Goal: Answer question/provide support

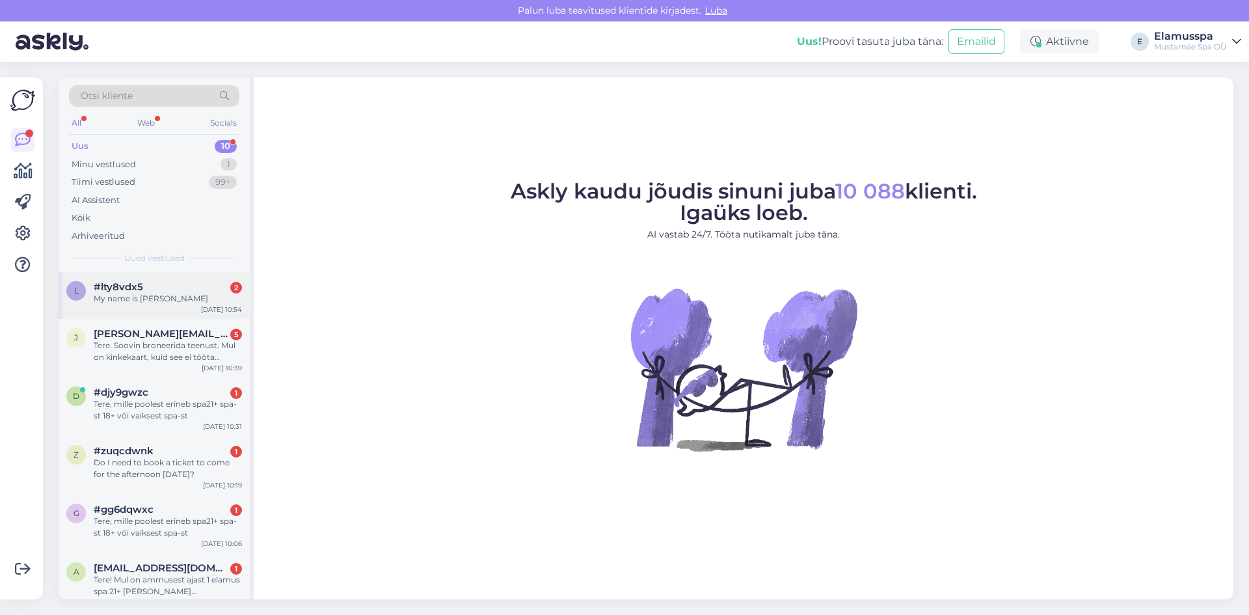
click at [188, 288] on div "#lty8vdx5 2" at bounding box center [168, 287] width 148 height 12
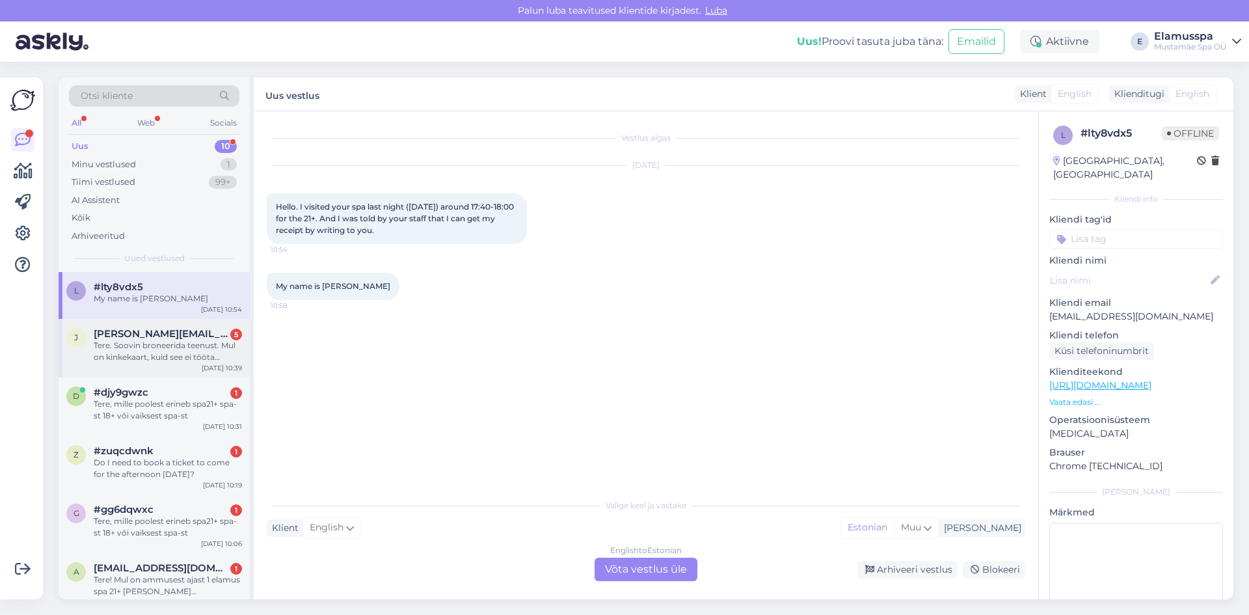
click at [147, 351] on div "Tere. Soovin broneerida teenust. Mul on kinkekaart, kuid see ei tööta võrgus, ü…" at bounding box center [168, 351] width 148 height 23
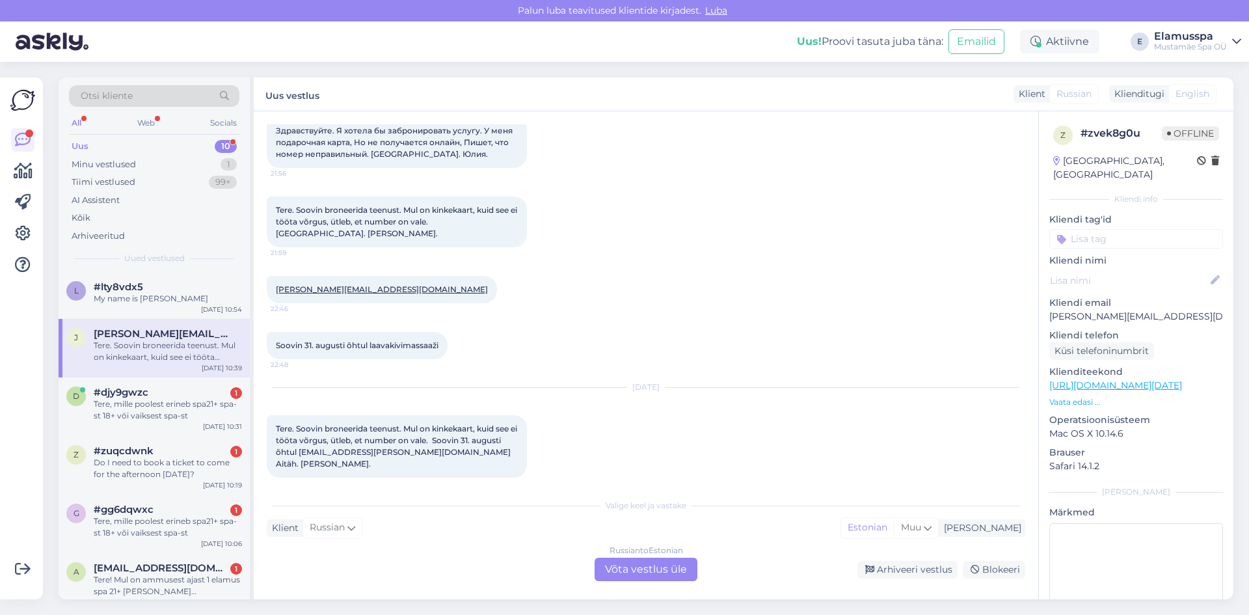
drag, startPoint x: 682, startPoint y: 558, endPoint x: 670, endPoint y: 571, distance: 17.5
click at [672, 569] on div "Russian to Estonian Võta vestlus üle" at bounding box center [646, 569] width 103 height 23
click at [670, 571] on div "Russian to Estonian Võta vestlus üle" at bounding box center [646, 569] width 103 height 23
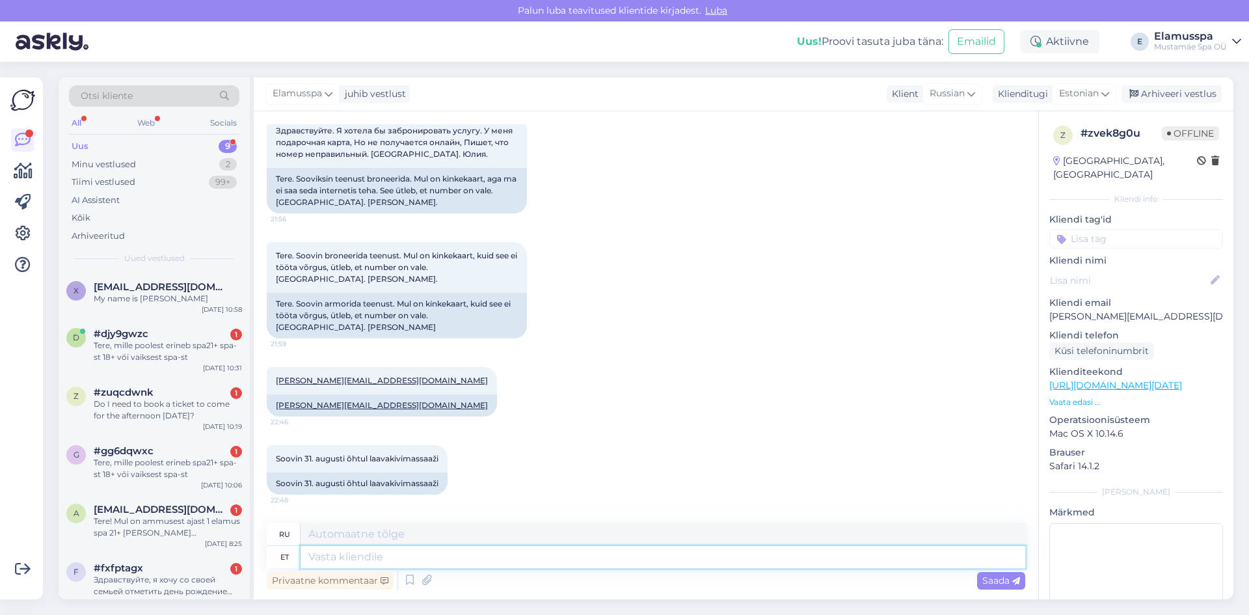
click at [526, 556] on textarea at bounding box center [663, 557] width 725 height 22
type textarea "Tere"
type textarea "Привет"
type textarea "Tere,"
type textarea "Привет,"
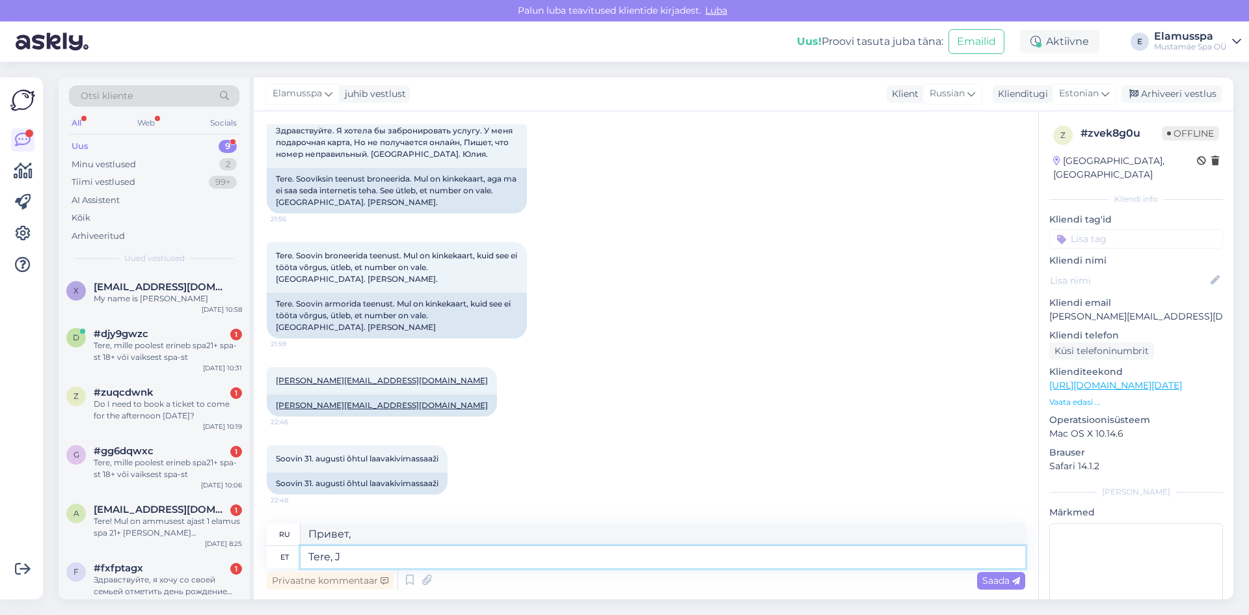
type textarea "Tere, Ju"
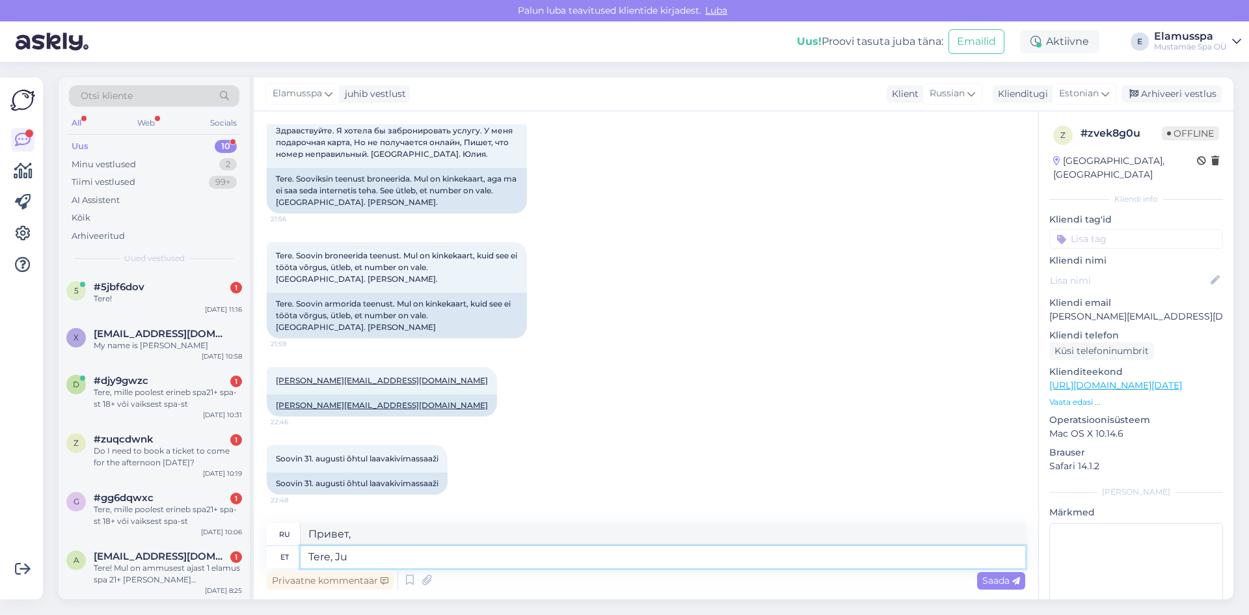
type textarea "Привет, Джу."
type textarea "Tere, [PERSON_NAME]!"
type textarea "Привет, [PERSON_NAME]!"
type textarea "Tere, [PERSON_NAME]! Kas"
type textarea "Привет, Юля!"
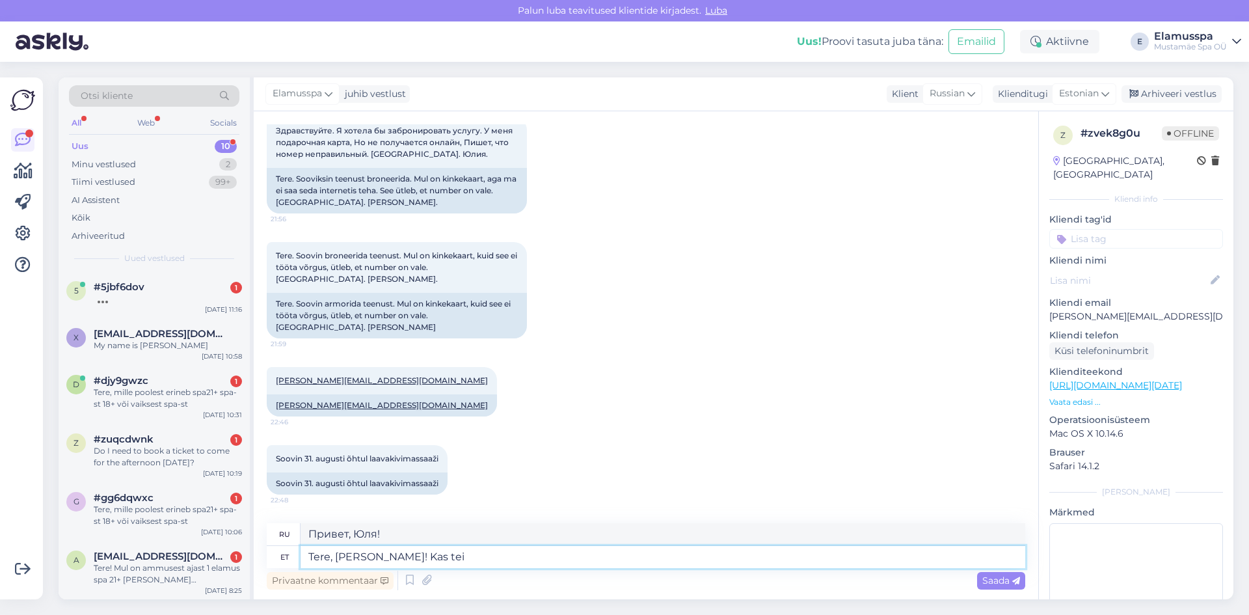
type textarea "Tere, [PERSON_NAME]! Kas te"
type textarea "Привет, Юля! Ты?"
type textarea "Tere, [PERSON_NAME]! Kas teie sobikds"
type textarea "Привет, Юля! Вы совместимы?"
type textarea "Tere, [PERSON_NAME]! Kas teie sobiks n"
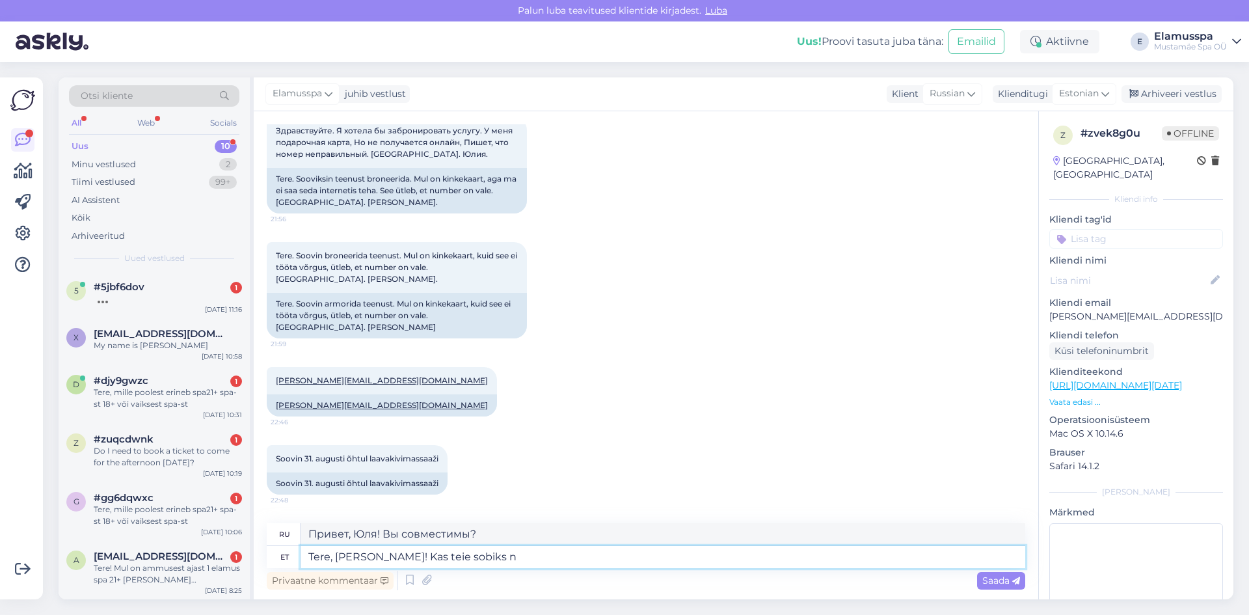
type textarea "Привет, [PERSON_NAME]! Ты нам подойдешь?"
type textarea "Tere, [PERSON_NAME]! Kas teie sobiks näiteks"
type textarea "Привет, Юля! Ты подойдешь, например?"
type textarea "Tere, [PERSON_NAME]! Kas teie sobiks näiteks 31."
type textarea "Привет, Юля! Тебе подойдёт, например, 31?"
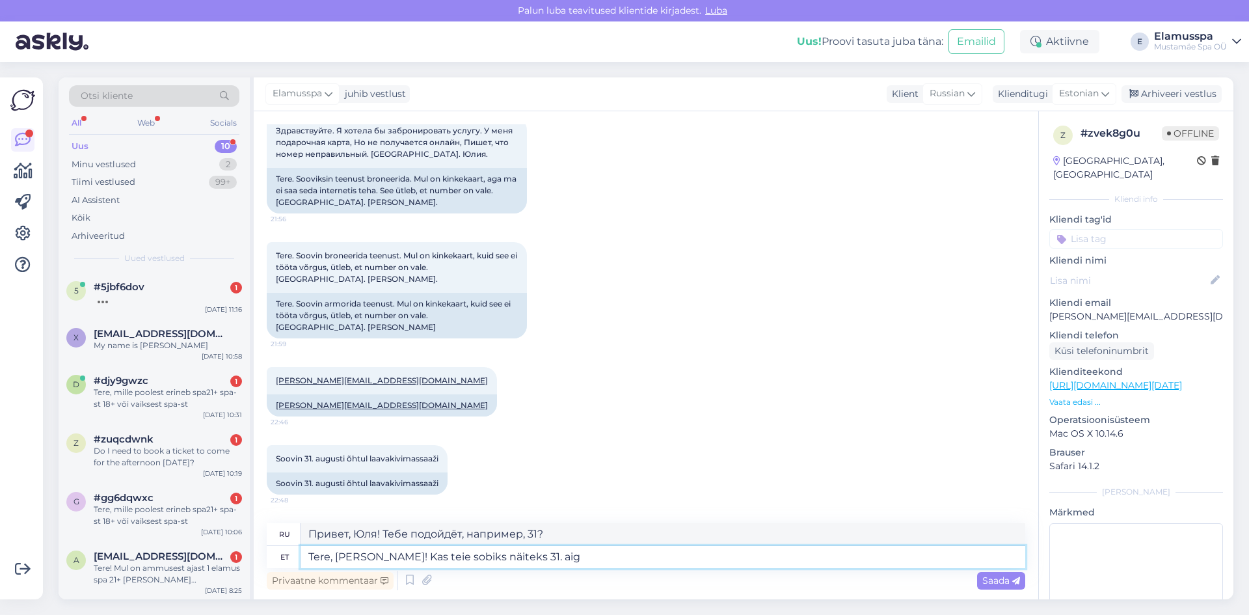
type textarea "Tere, [PERSON_NAME]! Kas teie sobiks näiteks 31. ai"
type textarea "Привет, Юля! Подходит ли тебе дата, например, 31-е?"
type textarea "Tere, [PERSON_NAME]! Kas teie sobiks näiteks [DATE][PERSON_NAME]"
type textarea "Привет, [PERSON_NAME]! 31 августа тебе подойдёт?"
type textarea "Tere, [PERSON_NAME]! Kas teie sobiks näiteks [DATE][PERSON_NAME]"
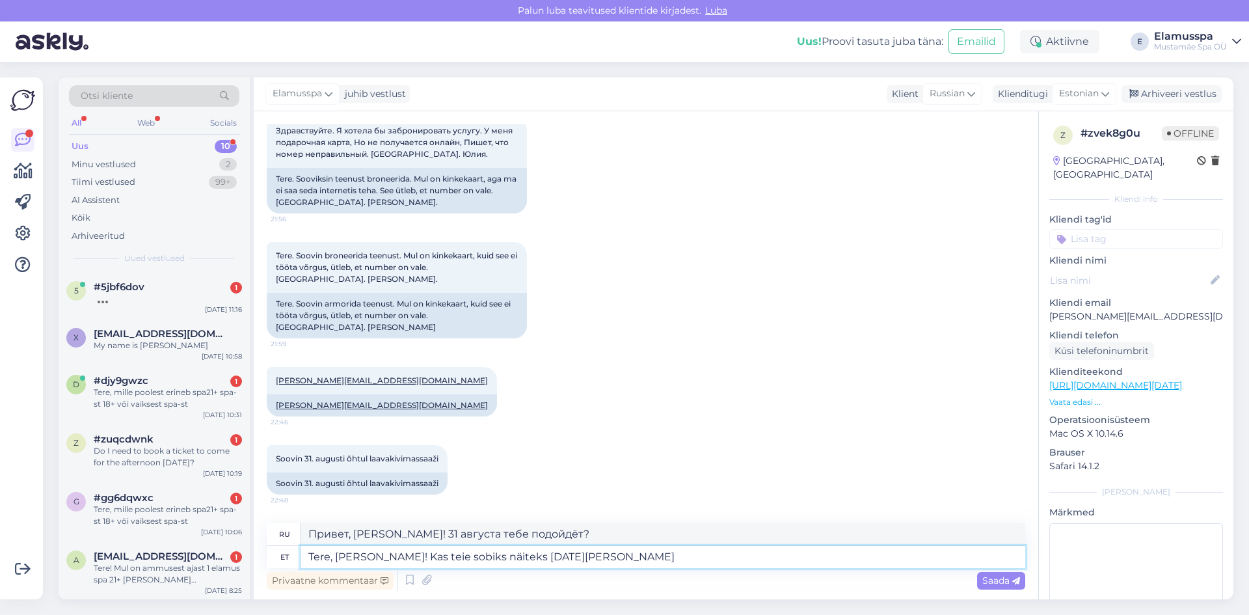
type textarea "Привет, [PERSON_NAME]! Будешь ли ты свободна 31 августа?"
type textarea "Tere, [PERSON_NAME]! Kas teie sobiks näiteks [DATE][PERSON_NAME] 19:00 al"
type textarea "Привет, [PERSON_NAME]! Будешь ли ты свободна 31 августа в 19:00?"
type textarea "Tere, [PERSON_NAME]! Kas teie sobiks näiteks [DATE][PERSON_NAME] 19:00 algusega?"
type textarea "Привет, [PERSON_NAME]! Будешь ли ты готова прийти 31 августа в 19:00?"
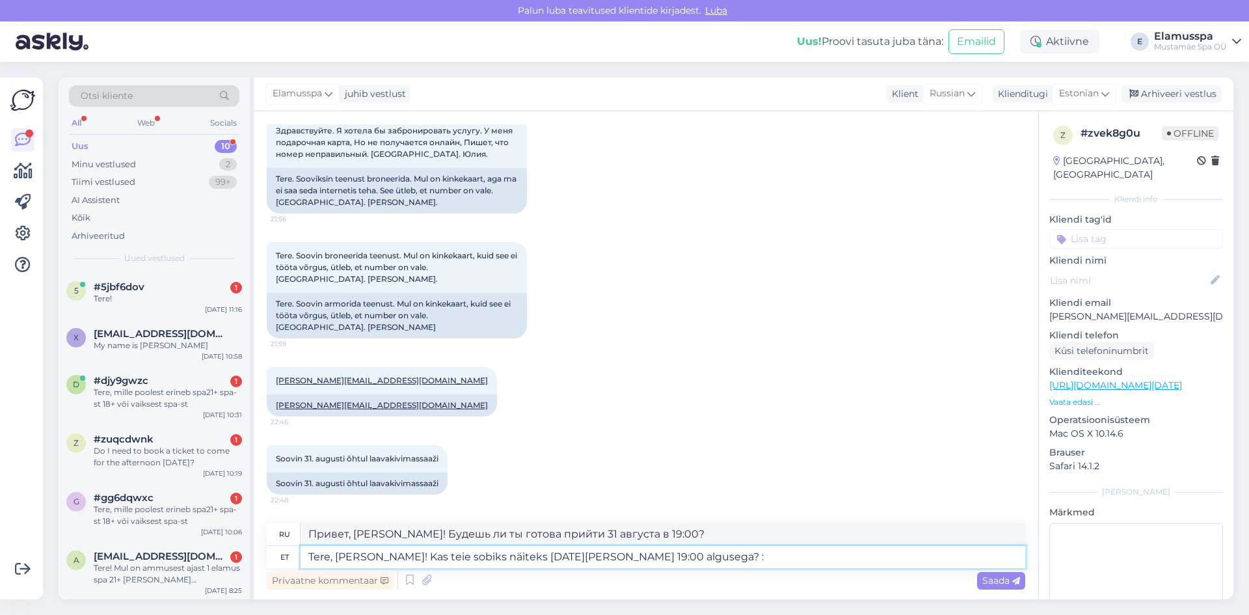
type textarea "Tere, [PERSON_NAME]! Kas teie sobiks näiteks [DATE][PERSON_NAME] 19:00 algusega…"
type textarea "Привет, Юля! Например, 31 августа в 19:00 тебе подойдёт? :)"
click at [396, 556] on textarea "Tere, [PERSON_NAME]! Kas teie sobiks näiteks [DATE][PERSON_NAME] 19:00 algusega…" at bounding box center [663, 557] width 725 height 22
type textarea "Tere, [PERSON_NAME]! Kas teilee sobiks näiteks [DATE][PERSON_NAME] 19:00 alguse…"
type textarea "Привет, Юля! 31 августа в 19:00 тебя устроит? :)"
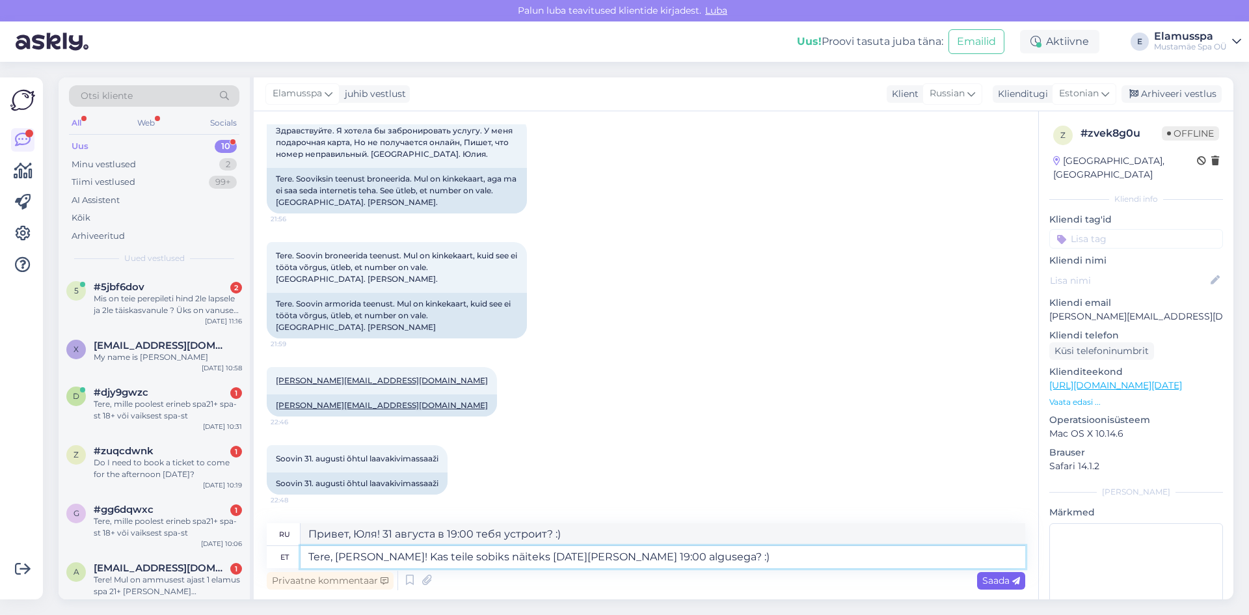
type textarea "Tere, [PERSON_NAME]! Kas teile sobiks näiteks [DATE][PERSON_NAME] 19:00 alguseg…"
click at [997, 576] on span "Saada" at bounding box center [1001, 580] width 38 height 12
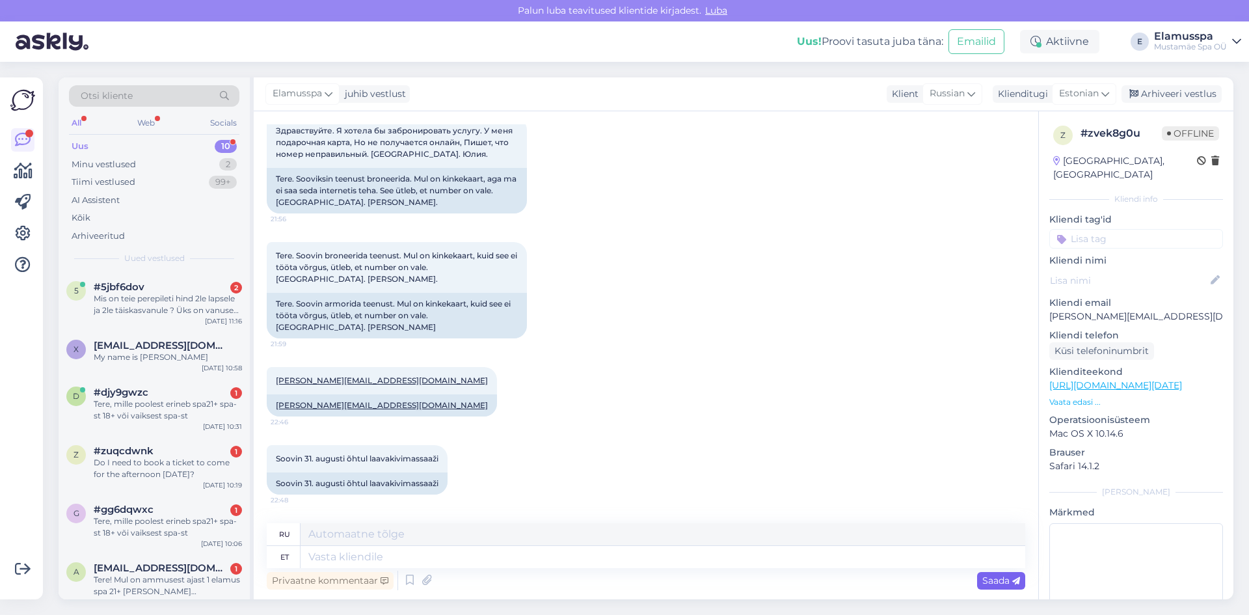
scroll to position [316, 0]
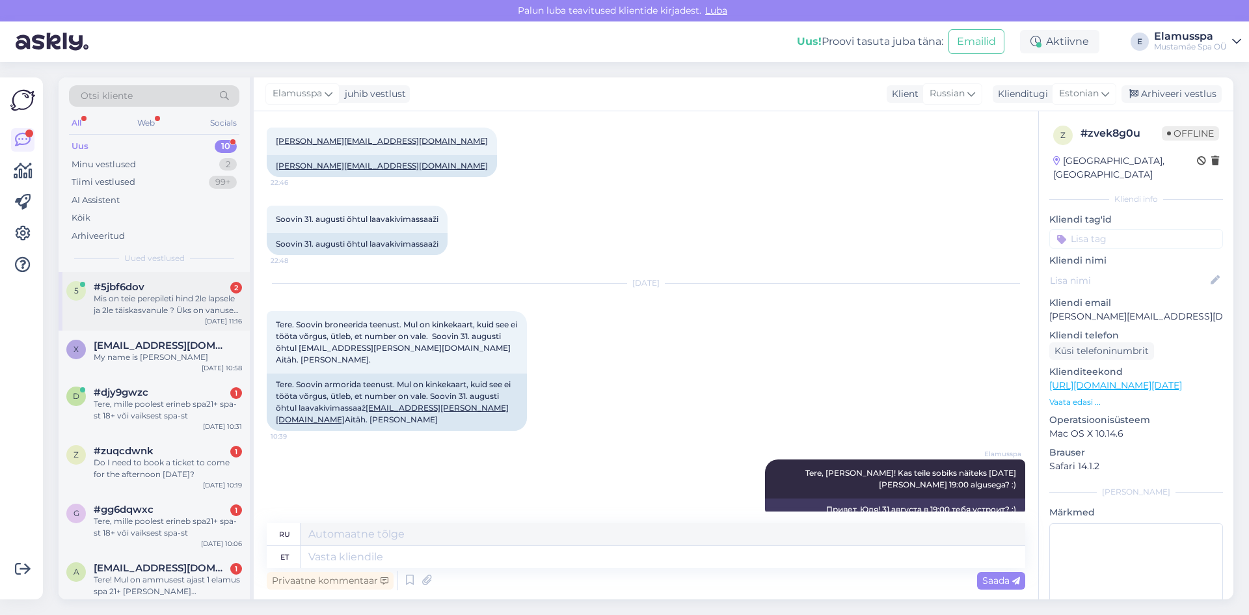
click at [161, 316] on div "5 #5jbf6dov 2 Mis on teie perepileti hind 2le lapsele ja 2le täiskasvanule ? Ük…" at bounding box center [154, 301] width 191 height 59
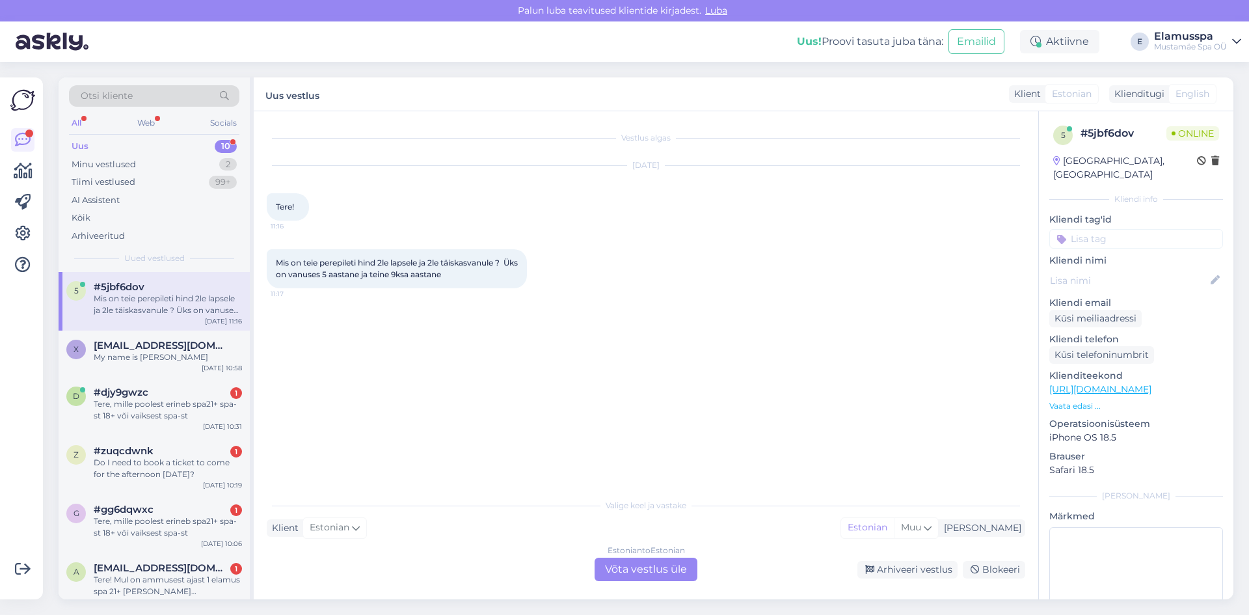
scroll to position [0, 0]
click at [675, 574] on div "Estonian to Estonian Võta vestlus üle" at bounding box center [646, 569] width 103 height 23
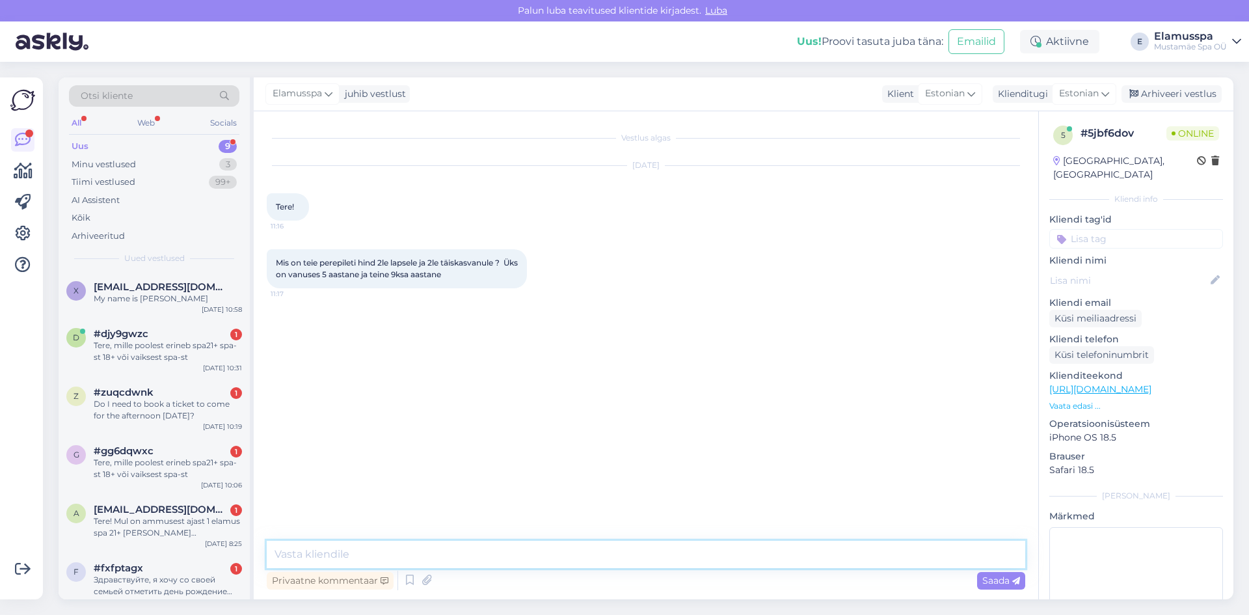
click at [537, 549] on textarea at bounding box center [646, 554] width 759 height 27
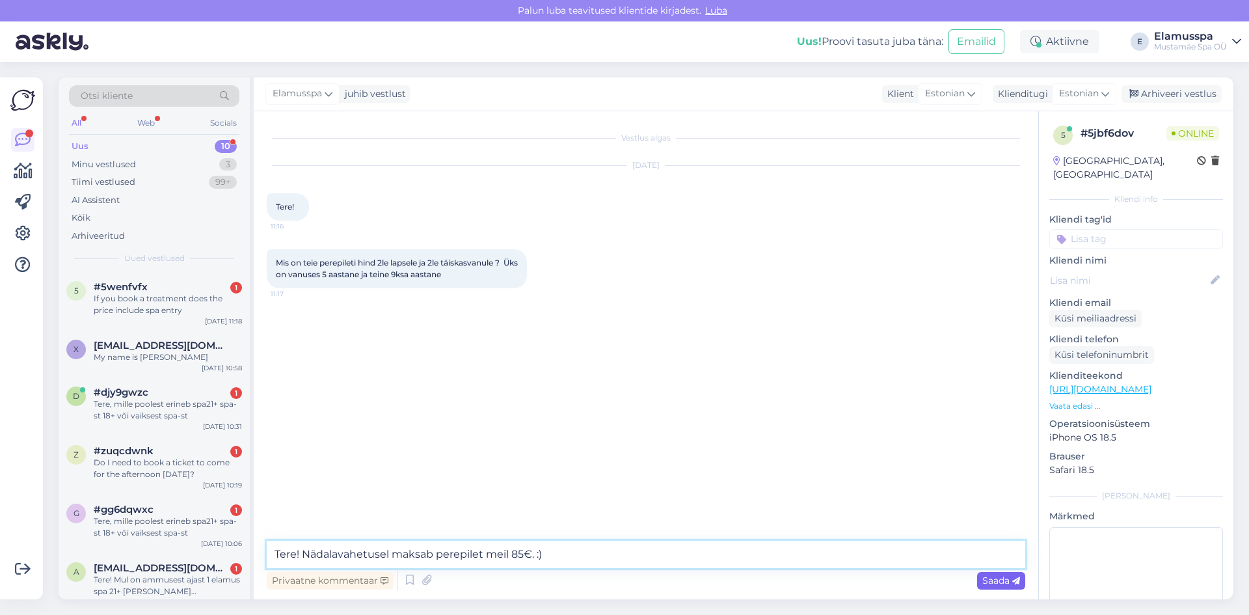
type textarea "Tere! Nädalavahetusel maksab perepilet meil 85€. :)"
click at [979, 583] on div "Saada" at bounding box center [1001, 581] width 48 height 18
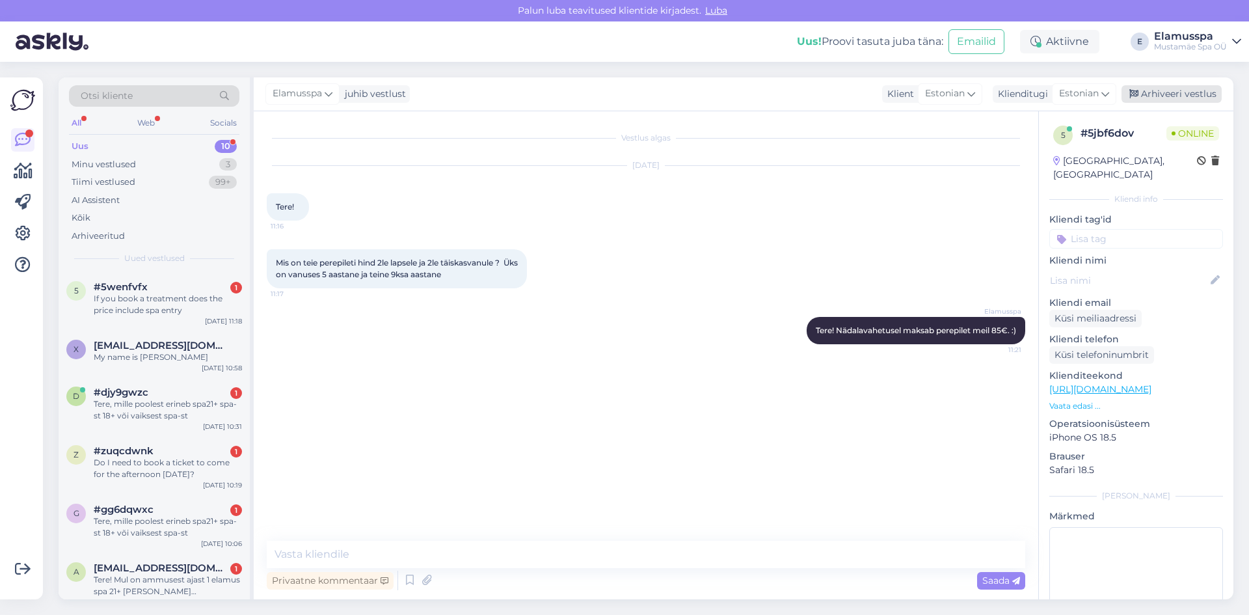
click at [1180, 93] on div "Arhiveeri vestlus" at bounding box center [1172, 94] width 100 height 18
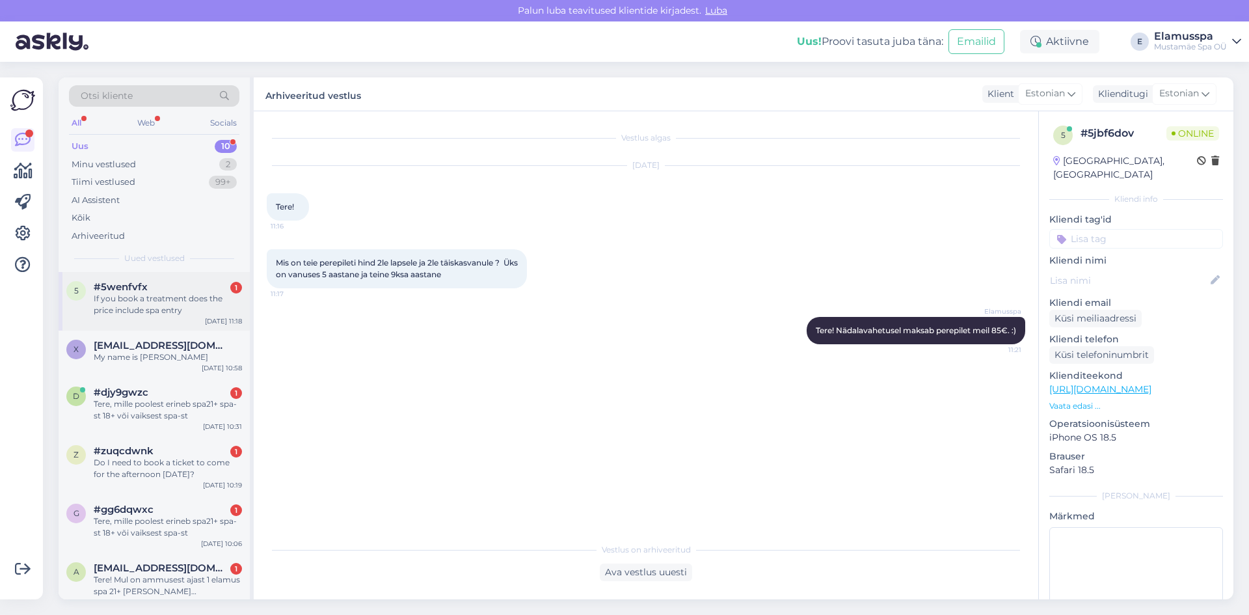
click at [196, 318] on div "5 #5wenfvfx 1 If you book a treatment does the price include spa entry [DATE] 1…" at bounding box center [154, 301] width 191 height 59
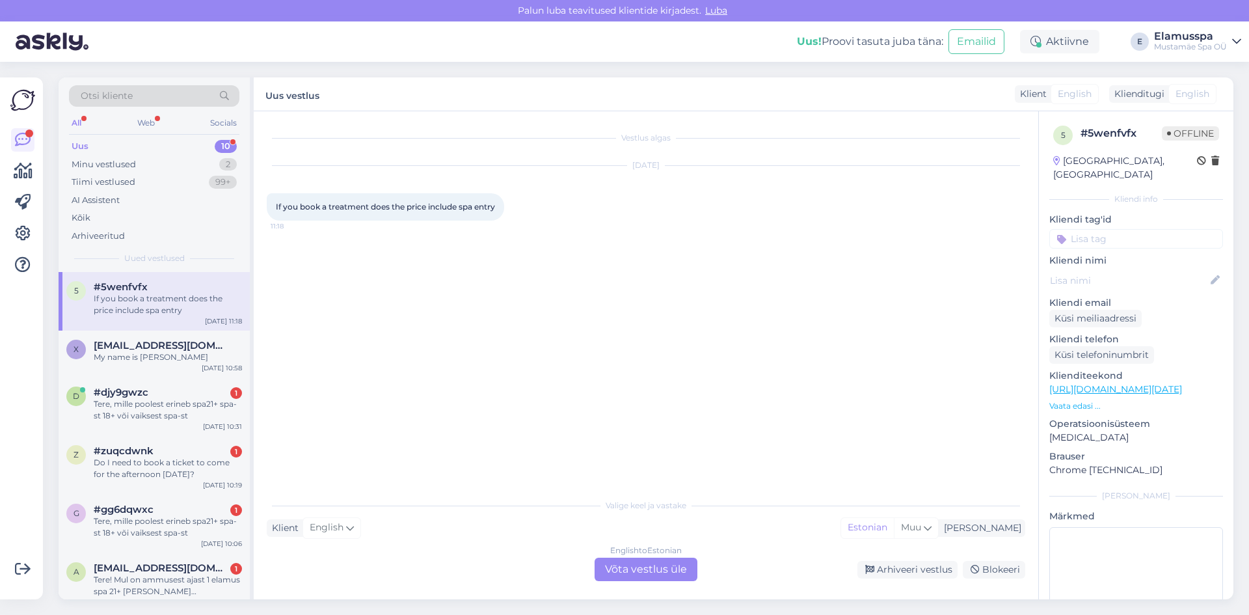
click at [639, 569] on div "English to Estonian Võta vestlus üle" at bounding box center [646, 569] width 103 height 23
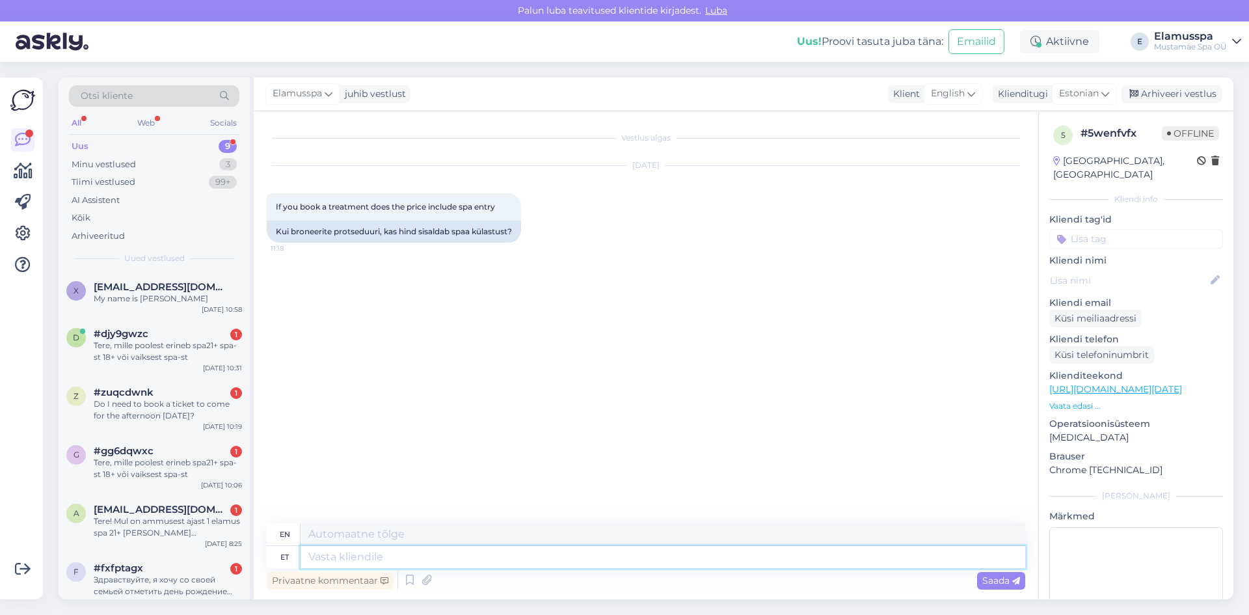
click at [456, 555] on textarea at bounding box center [663, 557] width 725 height 22
type textarea "Tere!"
type textarea "Hello!"
type textarea "Tere! Broneerides"
type textarea "Hello! When booking"
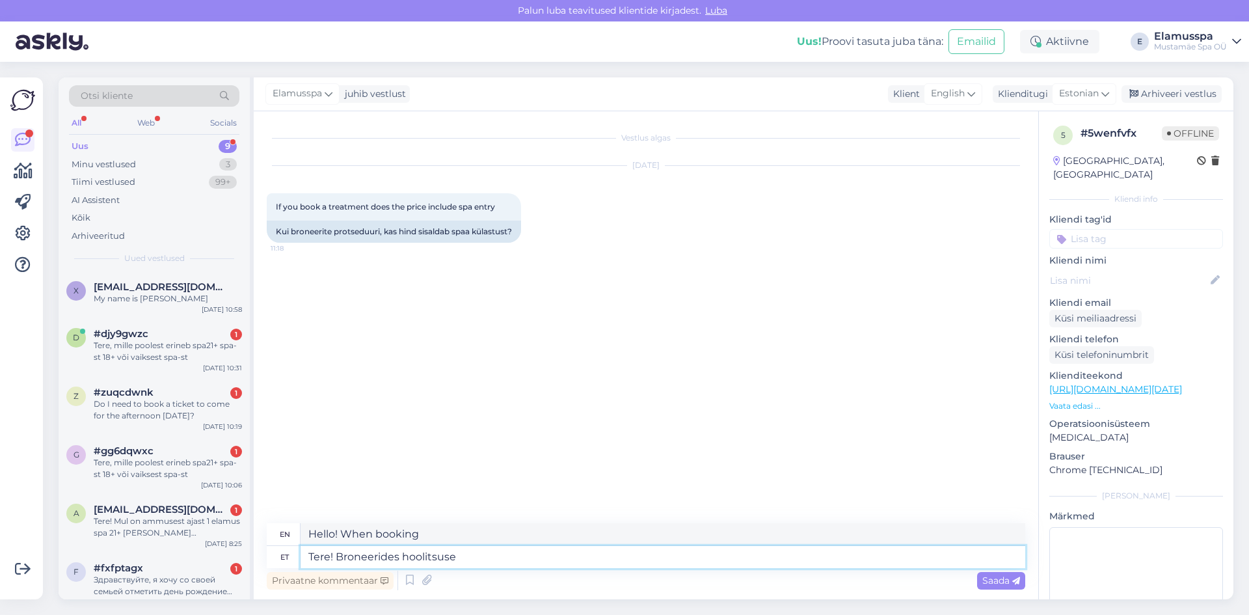
type textarea "Tere! Broneerides hoolitsuse m"
type textarea "Hello! When booking a treatment"
type textarea "Tere! Broneerides hoolitsuse mis o"
type textarea "Hello! When booking a treatment, what"
type textarea "Tere! Broneerides hoolitsuse mis on v"
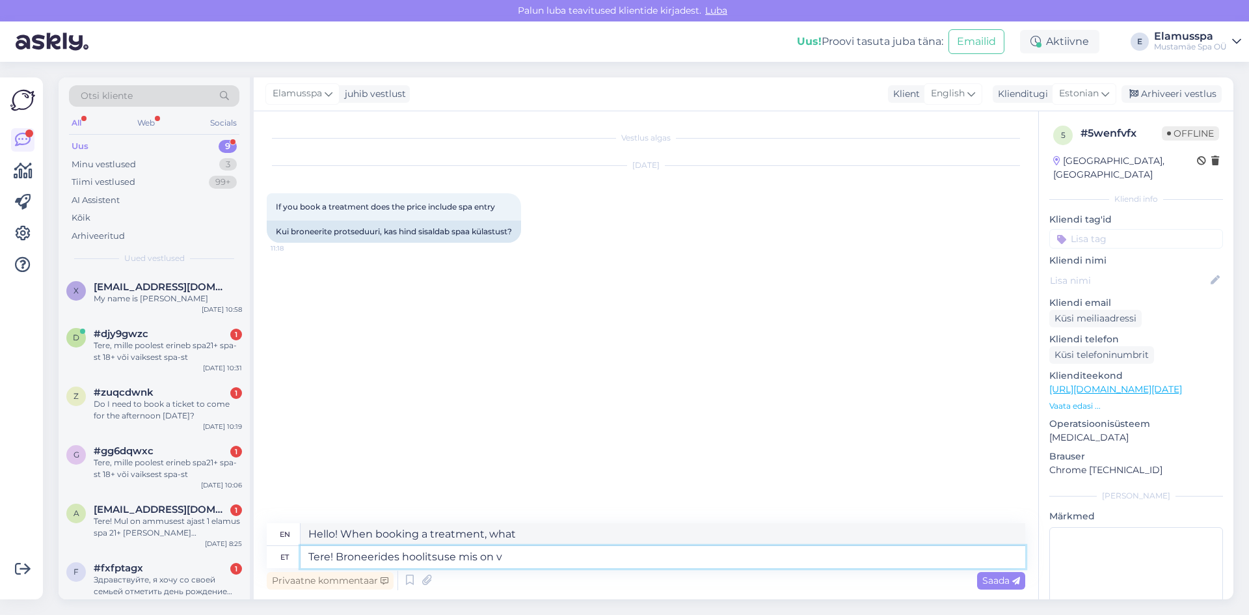
type textarea "Hello! When booking a treatment, what is"
type textarea "Tere! Broneerides hoolitsuse mis on vähemalt"
type textarea "Hello! When booking a treatment, what is the minimum"
type textarea "Tere! Broneerides hoolitsuse mis on vähemalt 4"
type textarea "Hello! When booking a treatment that is at least 4"
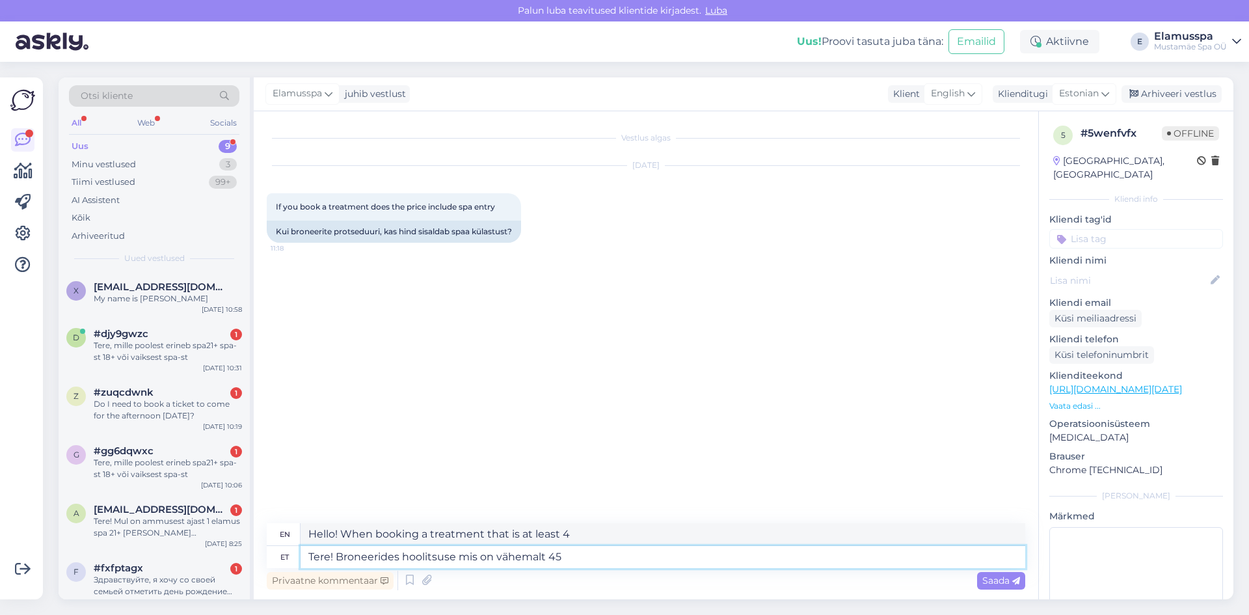
type textarea "Tere! Broneerides hoolitsuse mis on vähemalt 45 m"
type textarea "Hello! When booking a treatment that is at least 45"
type textarea "Tere! Broneerides hoolitsuse mis on vähemalt 45 minutit p"
type textarea "Hello! When booking a treatment that is at least 45 minutes"
type textarea "Tere! Broneerides hoolitsuse mis on vähemalt 45 minutit pikk, s"
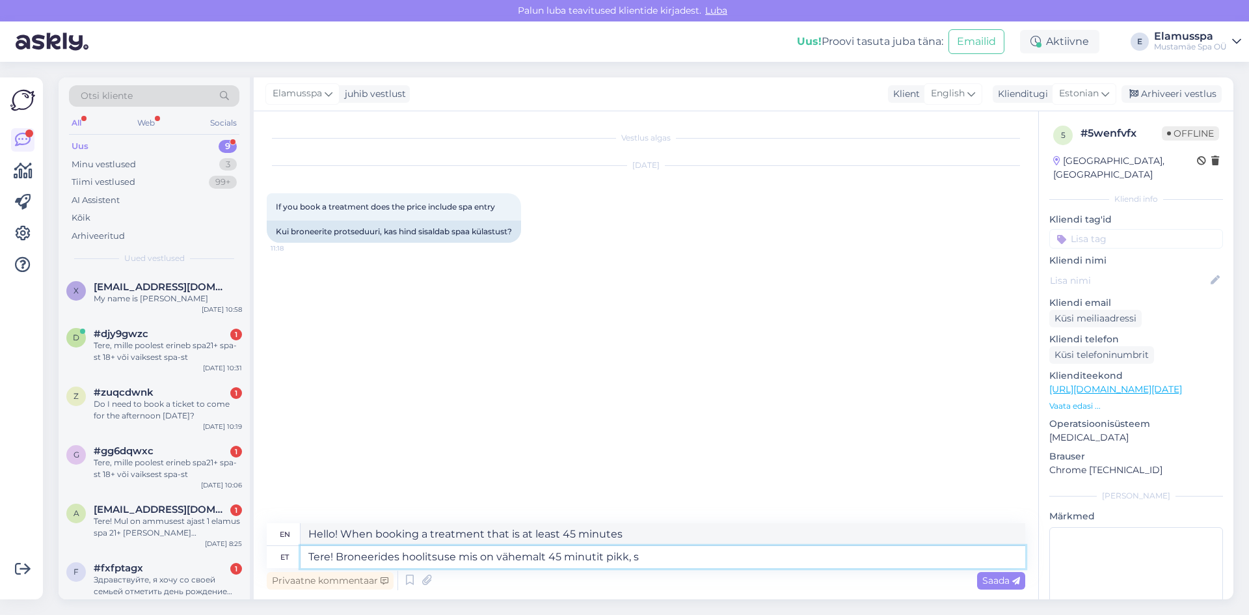
type textarea "Hello! When booking a treatment that is at least 45 minutes long,"
type textarea "Tere! Broneerides hoolitsuse mis on vähemalt 45 minutit pikk, siis spa p"
type textarea "Hello! When booking a treatment that is at least 45 minutes long, the spa"
type textarea "Tere! Broneerides hoolitsuse mis on vähemalt 45 minutit pikk, siis spa pääse t"
type textarea "Hello! If you book a treatment that is at least 45 minutes long, you will get a…"
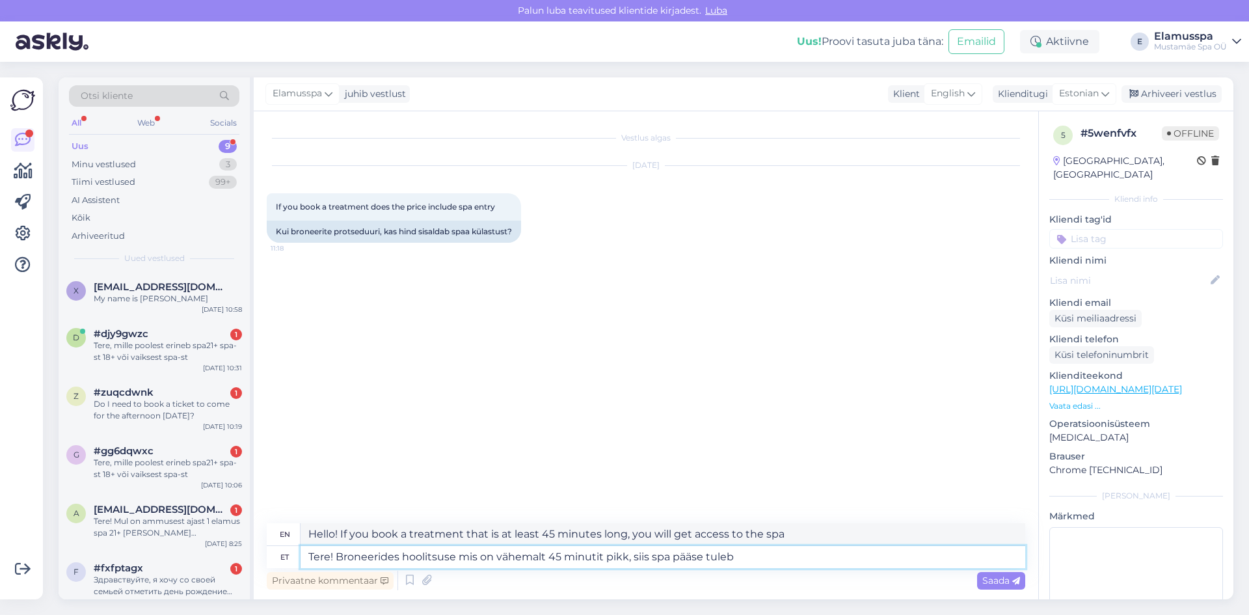
type textarea "Tere! Broneerides hoolitsuse mis on vähemalt 45 minutit pikk, siis spa pääse tu…"
type textarea "Hello! When booking a treatment that is at least 45 minutes long, you will rece…"
type textarea "Tere! Broneerides hoolitsuse mis on vähemalt 45 minutit pikk, siis spa pääse tu…"
type textarea "Hello! When you book a treatment that is at least 45 minutes long, you will rec…"
type textarea "Tere! Broneerides hoolitsuse mis on vähemalt 45 minutit pikk, siis spa pääse tu…"
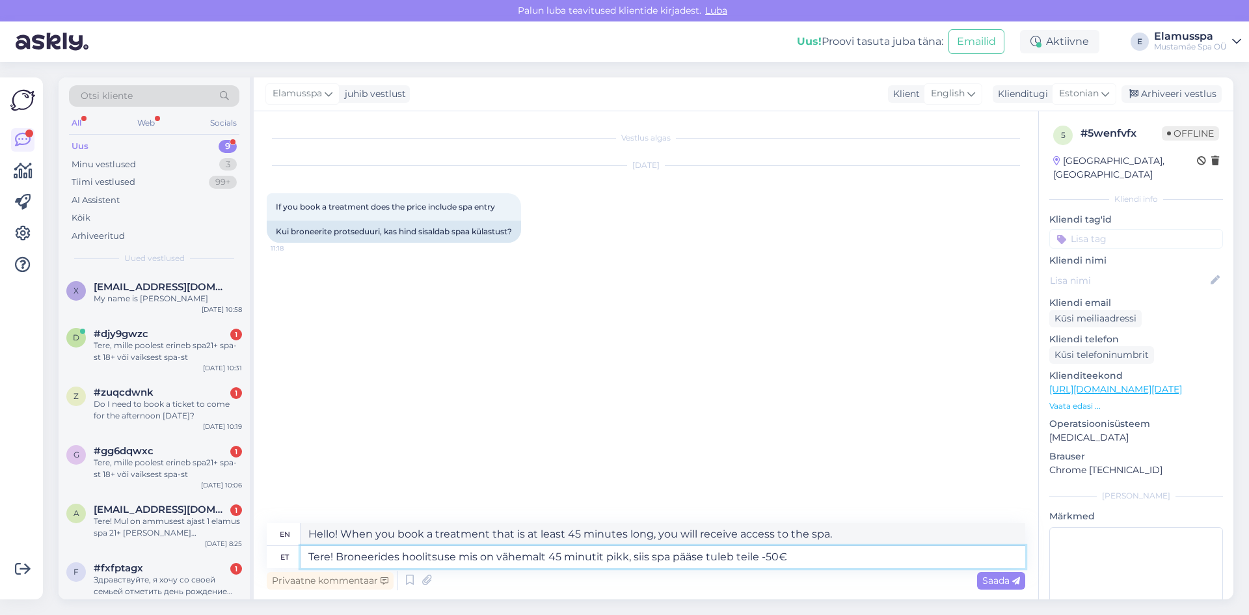
type textarea "Hello! If you book a treatment that is at least 45 minutes long, you will recei…"
type textarea "Tere! Broneerides hoolitsuse mis on vähemalt 45 minutit pikk, siis spa pääse tu…"
type textarea "Hello! If you book a treatment that is at least 45 minutes long, you will get a…"
type textarea "Tere! Broneerides hoolitsuse mis on vähemalt 45 minutit pikk, siis spa pääse tu…"
type textarea "Hello! If you book a treatment that is at least 45 minutes long, you will recei…"
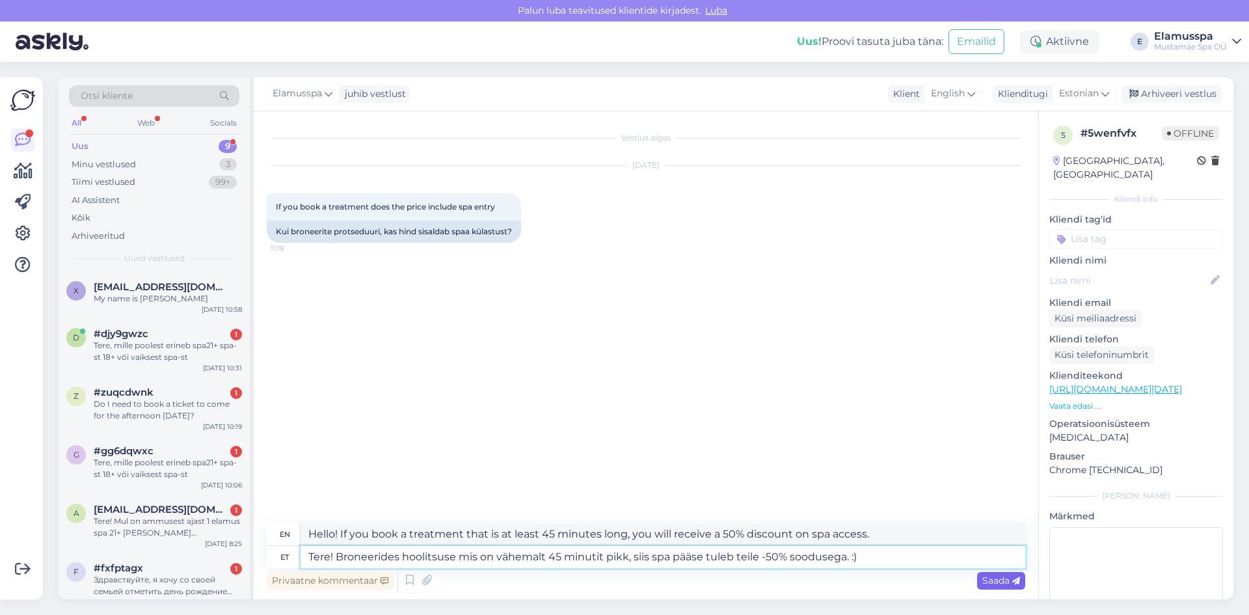
type textarea "Tere! Broneerides hoolitsuse mis on vähemalt 45 minutit pikk, siis spa pääse tu…"
click at [1010, 578] on span "Saada" at bounding box center [1001, 580] width 38 height 12
type textarea "Hello! If you book a treatment that is at least 45 minutes long, you will recei…"
click at [1001, 582] on span "Saada" at bounding box center [1001, 580] width 38 height 12
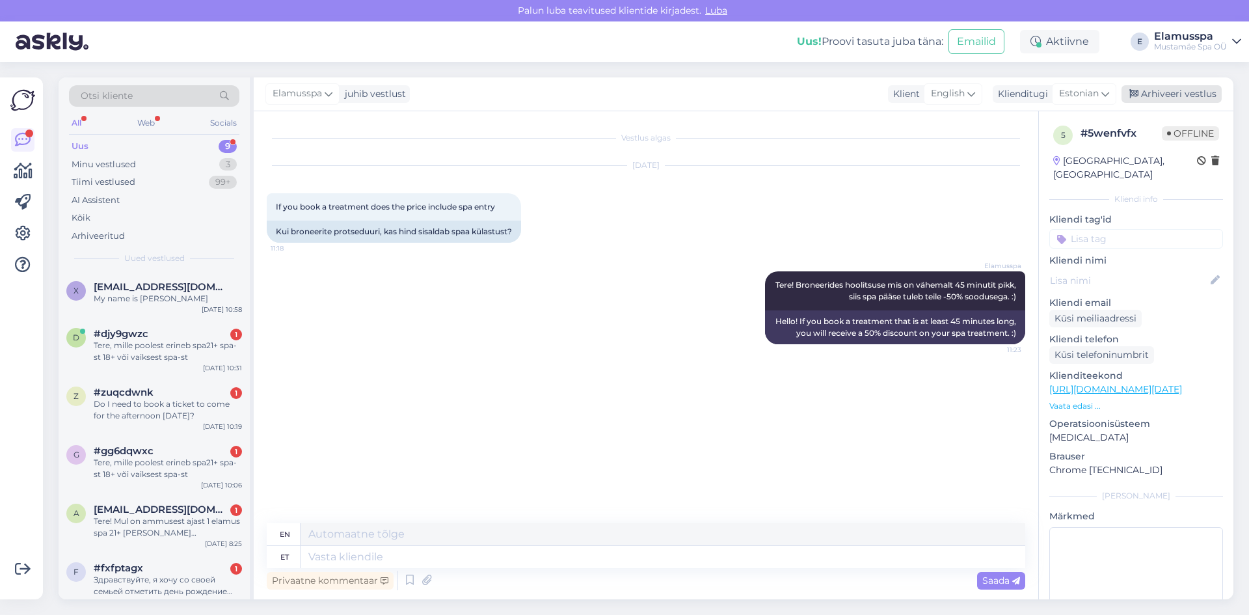
click at [1192, 100] on div "Arhiveeri vestlus" at bounding box center [1172, 94] width 100 height 18
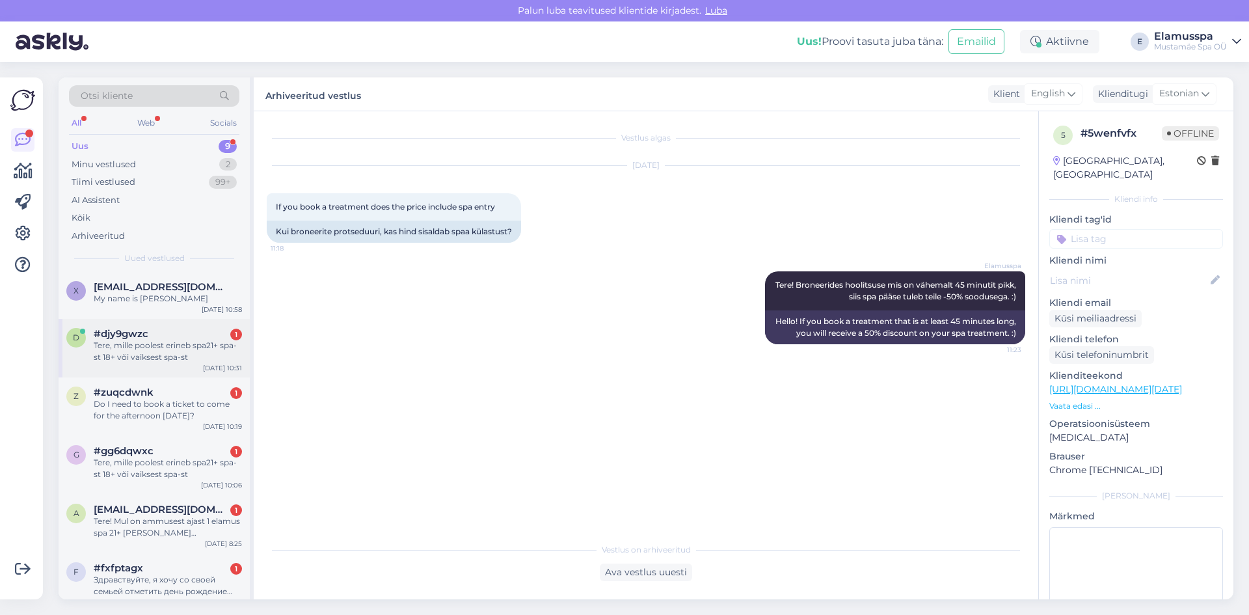
click at [175, 340] on div "Tere, mille poolest erineb spa21+ spa-st 18+ või vaiksest spa-st" at bounding box center [168, 351] width 148 height 23
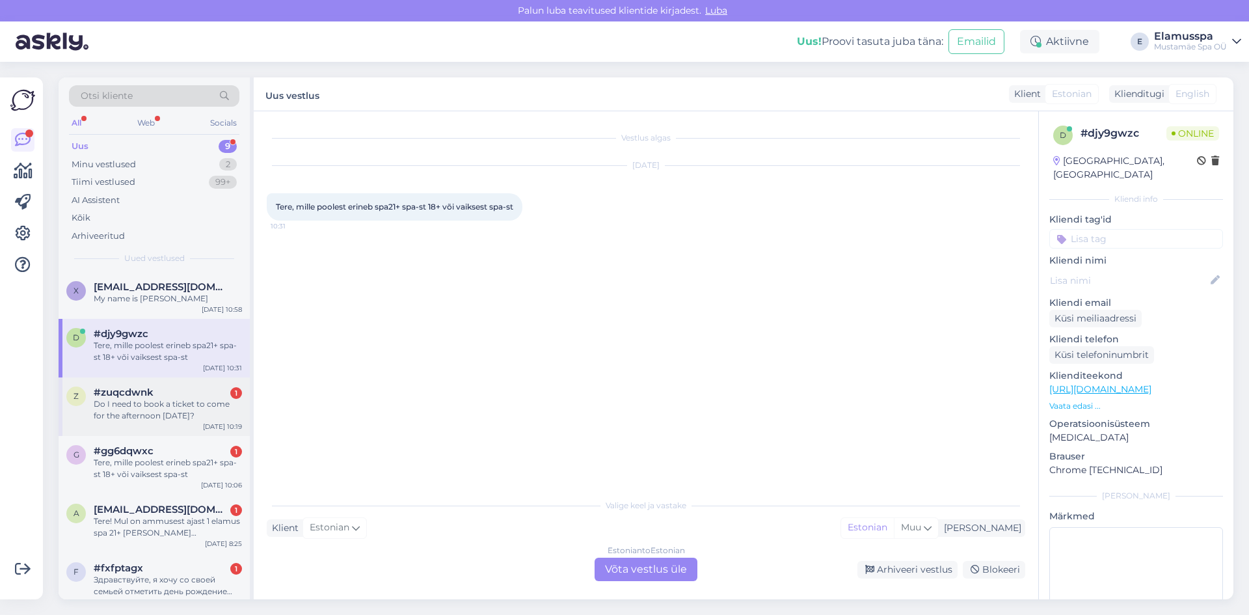
click at [94, 424] on div "z #zuqcdwnk 1 Do I need to book a ticket to come for the afternoon [DATE]? [DAT…" at bounding box center [154, 406] width 191 height 59
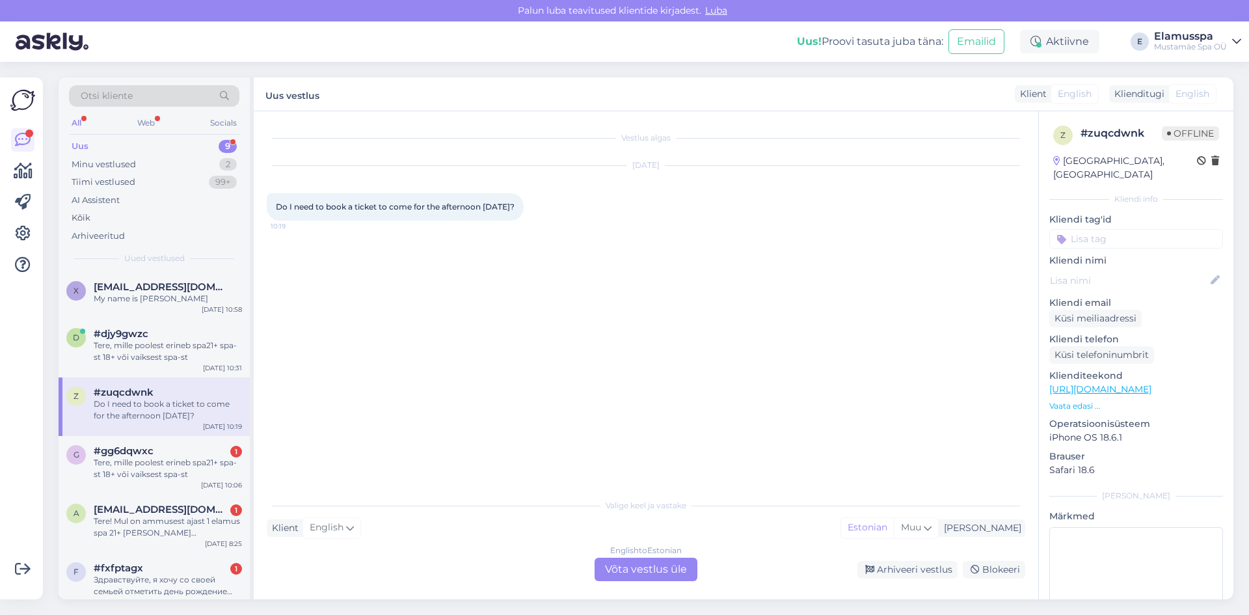
click at [652, 564] on div "English to Estonian Võta vestlus üle" at bounding box center [646, 569] width 103 height 23
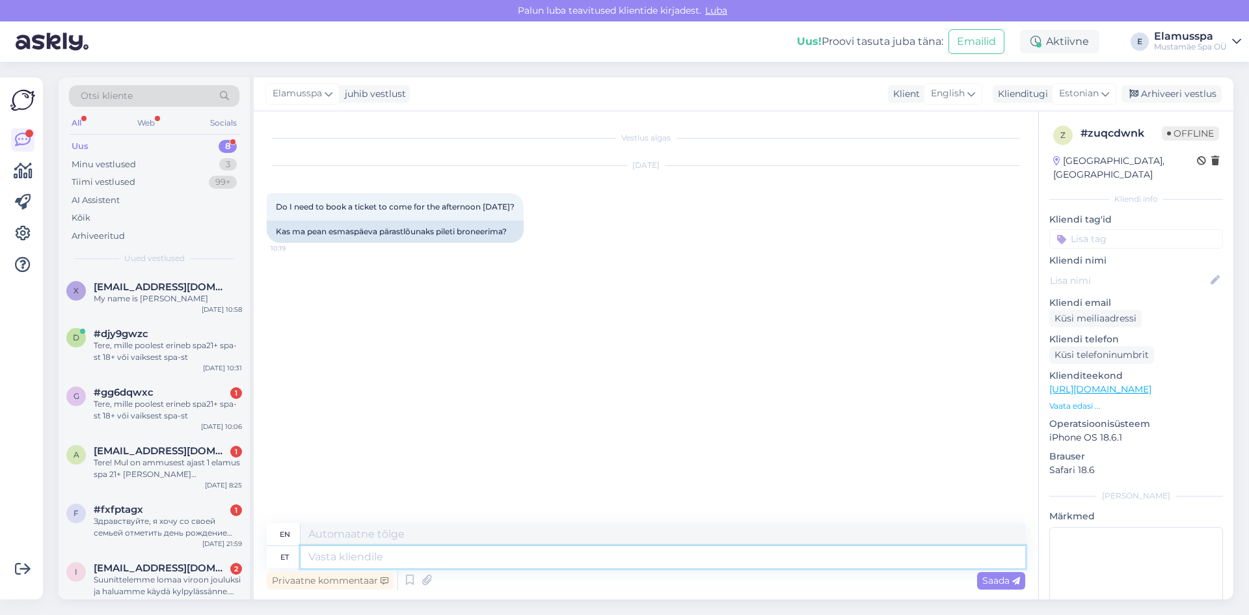
drag, startPoint x: 438, startPoint y: 563, endPoint x: 425, endPoint y: 565, distance: 13.2
click at [427, 564] on textarea at bounding box center [663, 557] width 725 height 22
type textarea "Tere!"
type textarea "Hello!"
type textarea "Tere! Spa k"
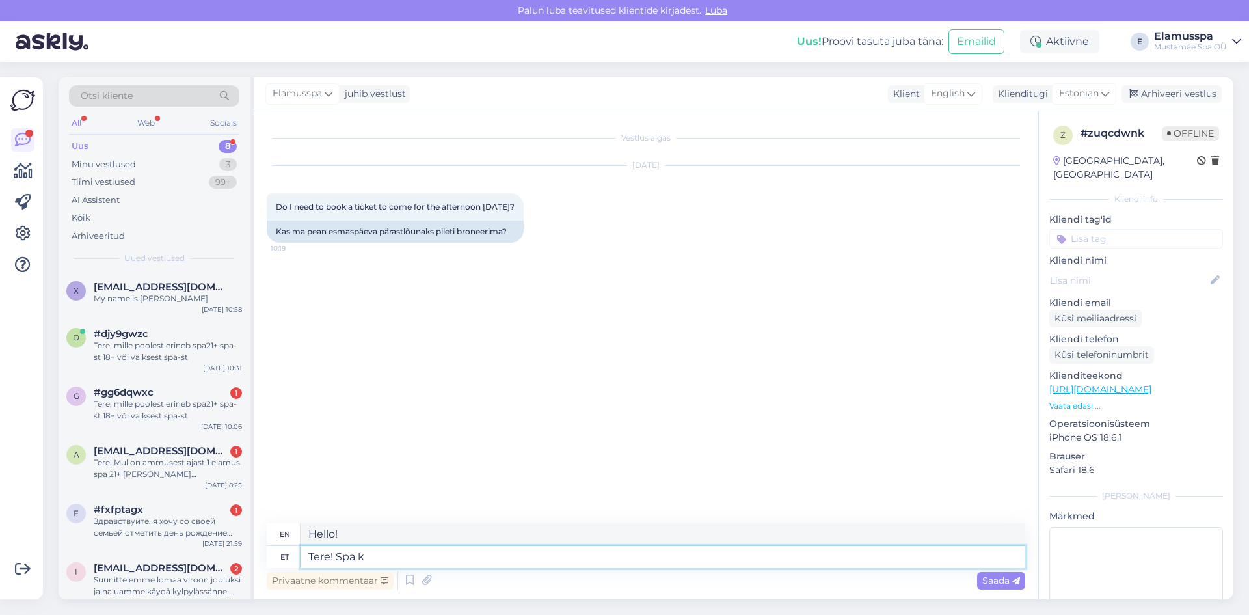
type textarea "Hello! Spa"
type textarea "Tere! Spa külastusele"
type textarea "Hello! For a spa visit"
type textarea "Tere! Spa külastusele broneering e"
type textarea "Hello! Spa visit reservation"
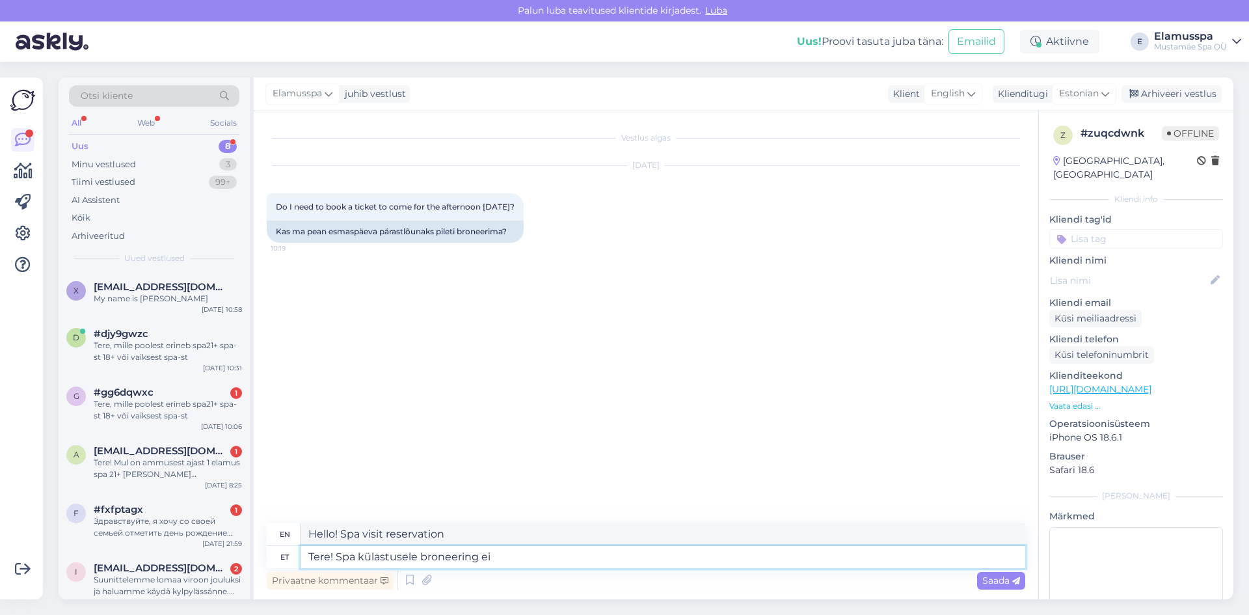
type textarea "Tere! Spa külastusele broneering ei"
type textarea "Hello! No reservations for a spa visit."
type textarea "Tere! Spa külastusele broneering ei ole cva"
type textarea "Hello! There is no reservation for the spa visit."
type textarea "Tere! Spa külastusele broneering ei ole vajalik."
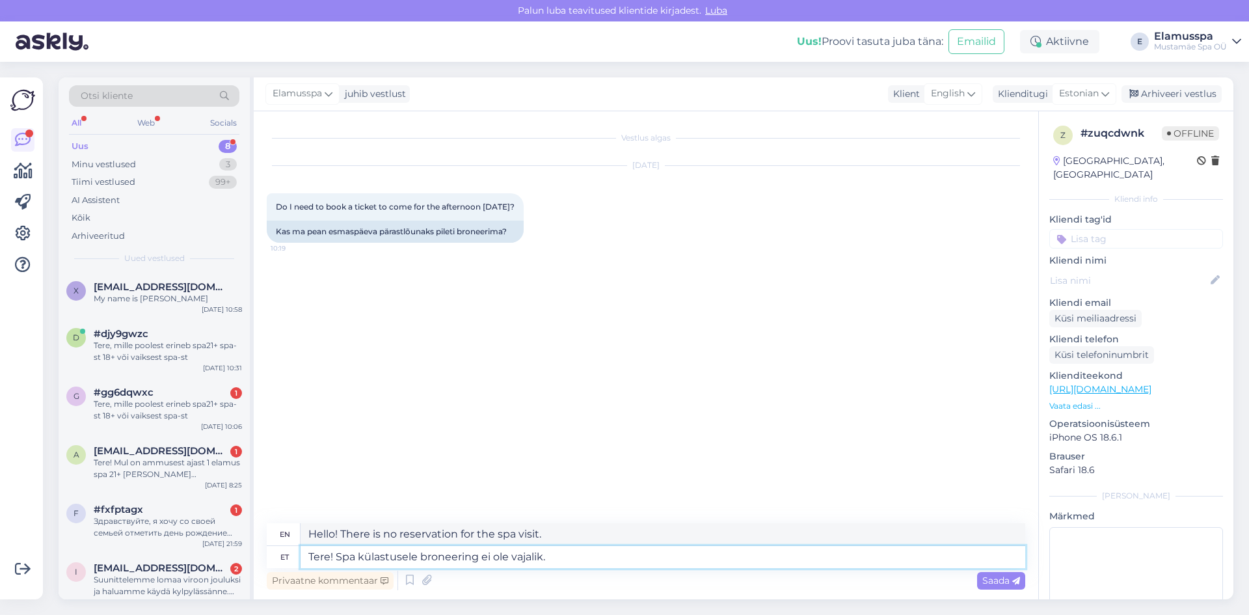
type textarea "Hello! Reservations are not required for a spa visit."
type textarea "Tere! Spa külastusele broneering ei ole vajalik. Ootame"
type textarea "Hello! Reservations are not required for a spa visit. We look forward to seeing…"
type textarea "Tere! Spa külastusele broneering ei ole vajalik. Ootame teid"
type textarea "Hello! Reservations are not required for a spa visit. We look forward to seeing…"
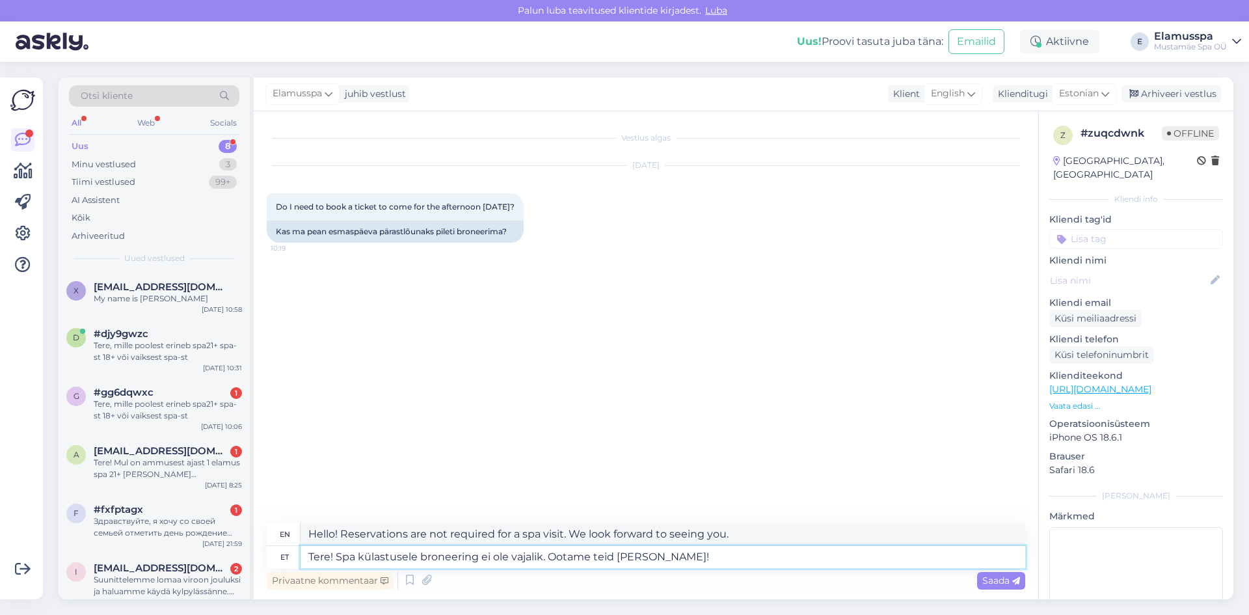
type textarea "Tere! Spa külastusele broneering ei ole vajalik. Ootame teid [PERSON_NAME]!"
type textarea "Hello! Reservations are not required for a spa visit. We look forward to seeing…"
type textarea "Tere! Spa külastusele broneering ei ole vajalik. Ootame teid [PERSON_NAME]! :)"
type textarea "Hello! Reservations are not required for a spa visit. We look forward to seeing…"
type textarea "Tere! Spa külastusele broneering ei ole vajalik. Ootame teid [PERSON_NAME]! :)"
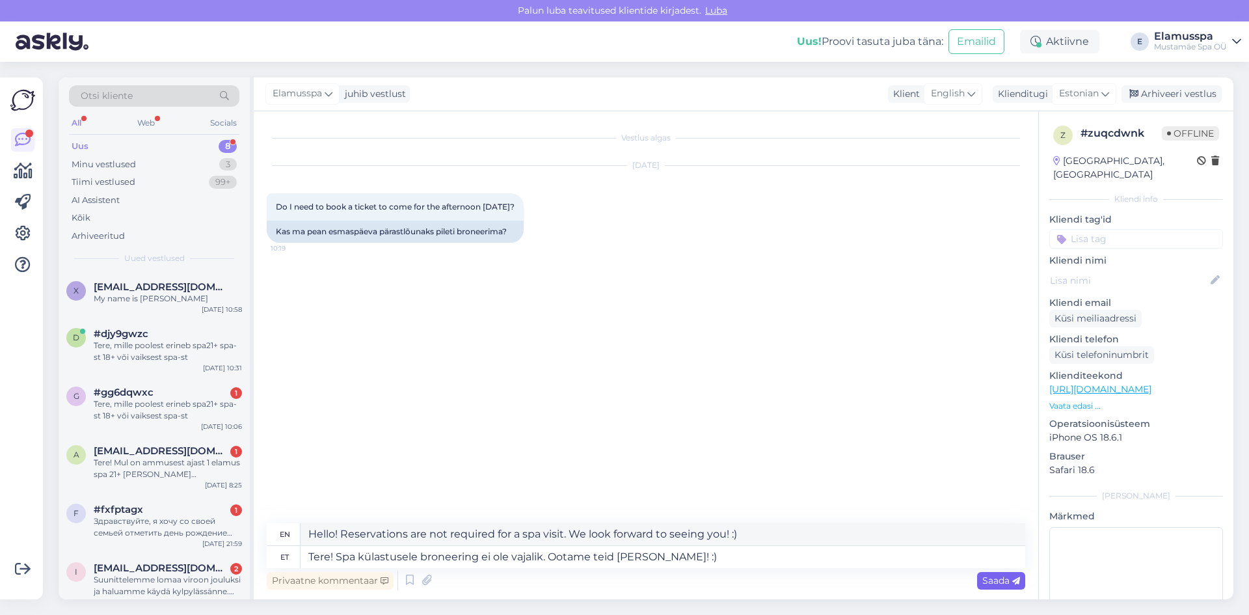
click at [1001, 580] on span "Saada" at bounding box center [1001, 580] width 38 height 12
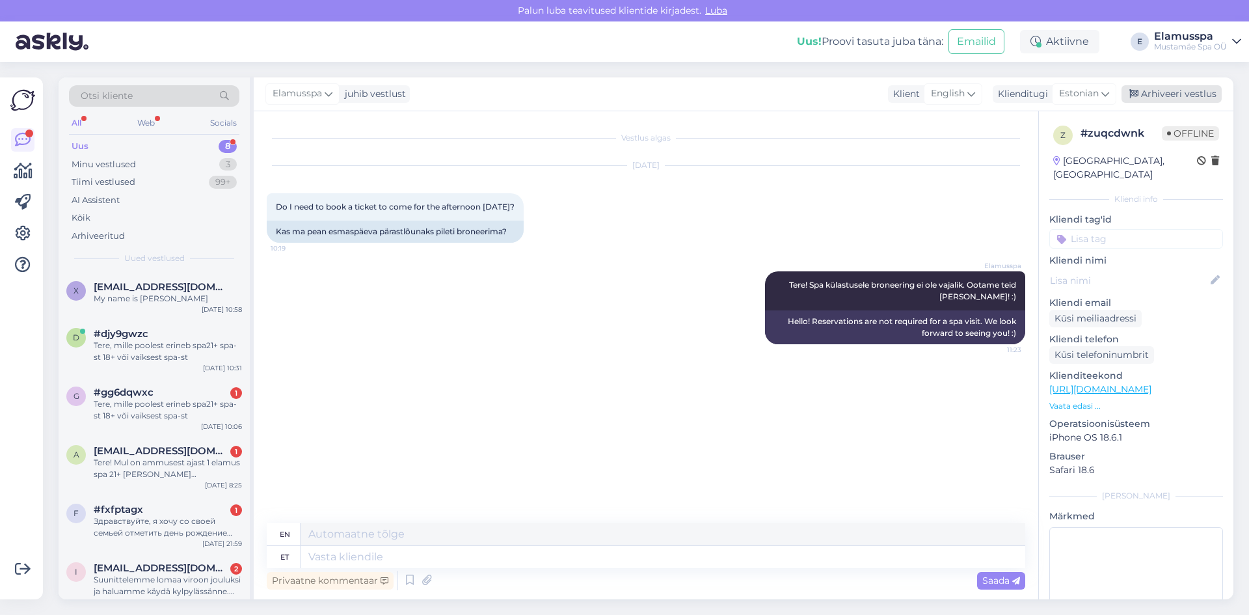
click at [1175, 91] on div "Arhiveeri vestlus" at bounding box center [1172, 94] width 100 height 18
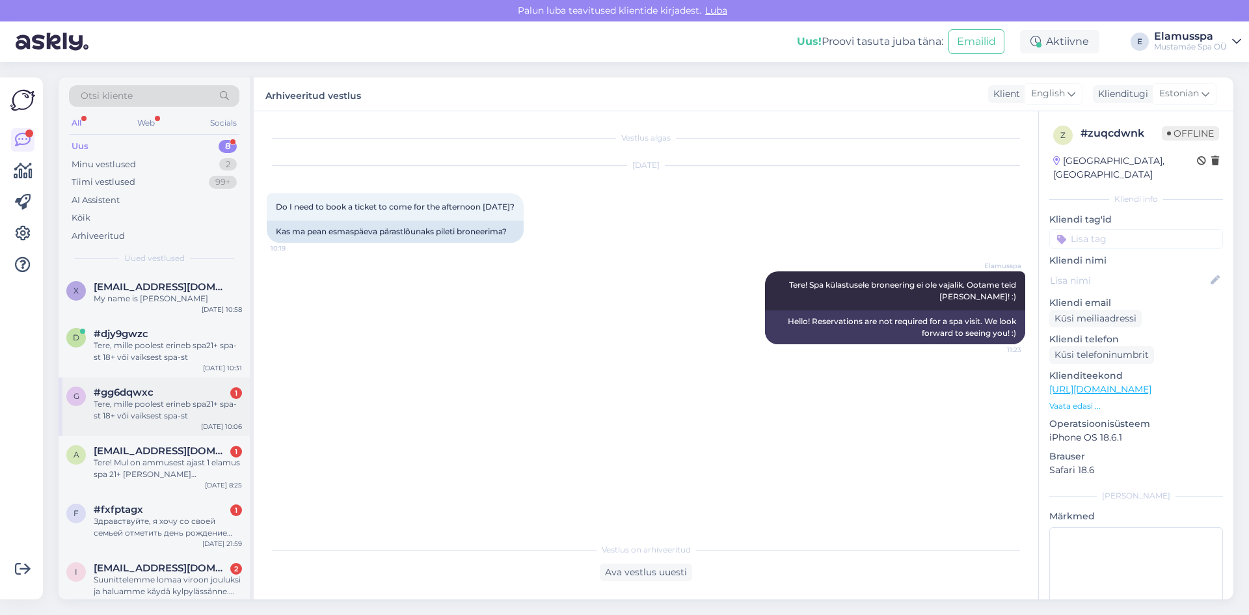
click at [184, 399] on div "Tere, mille poolest erineb spa21+ spa-st 18+ või vaiksest spa-st" at bounding box center [168, 409] width 148 height 23
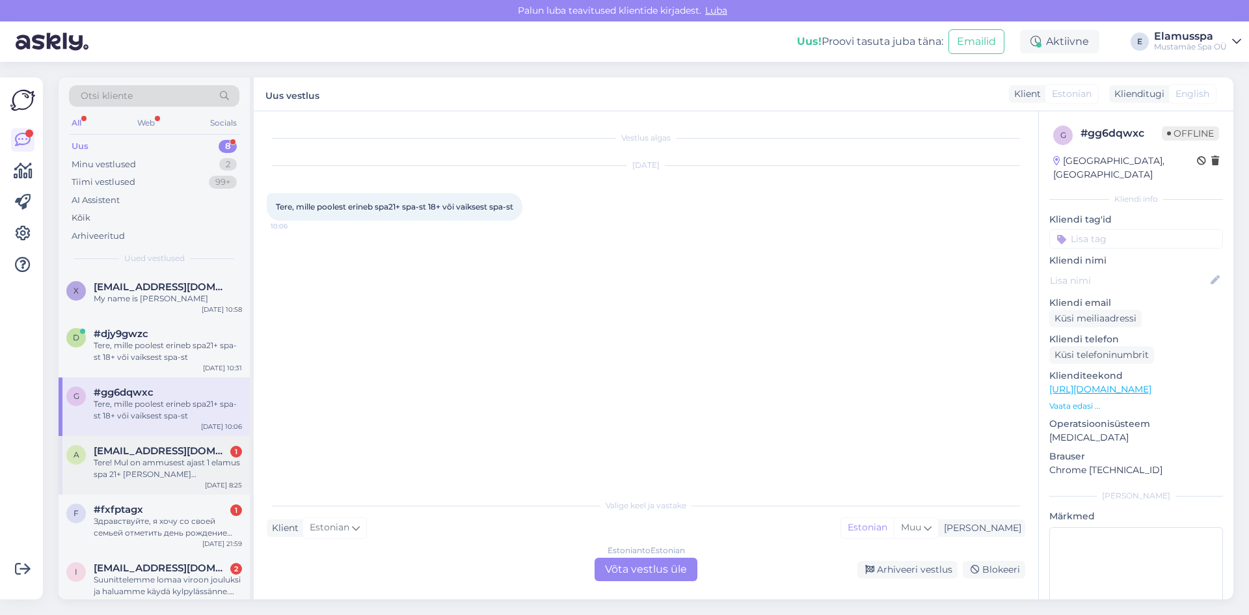
click at [204, 448] on span "[EMAIL_ADDRESS][DOMAIN_NAME]" at bounding box center [161, 451] width 135 height 12
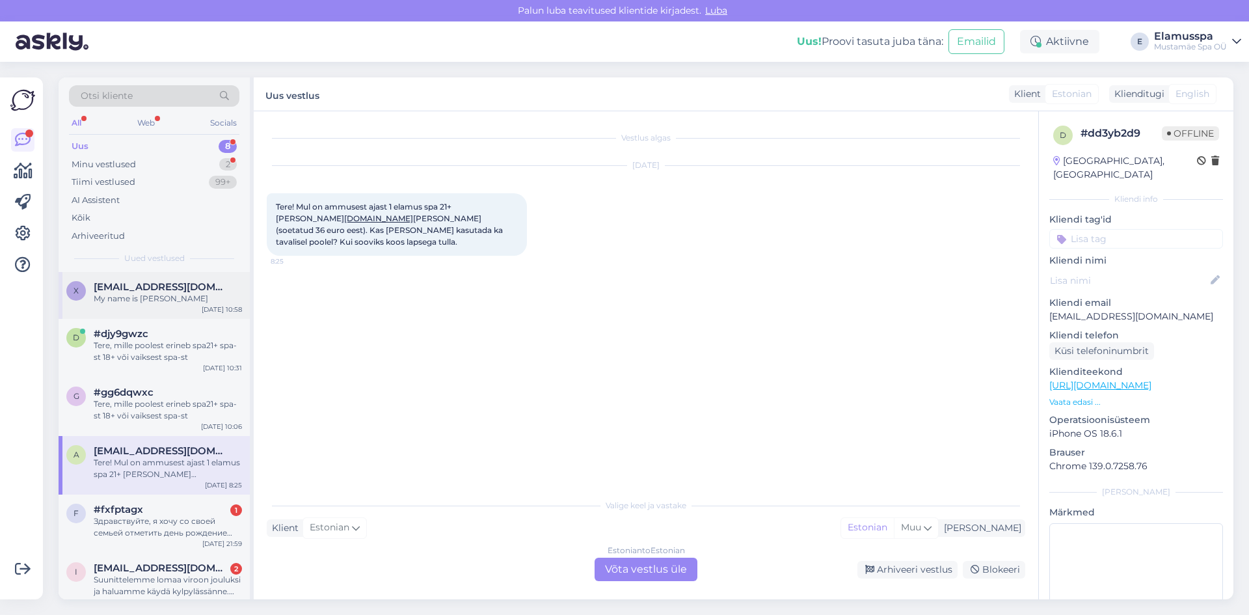
click at [164, 277] on div "x [EMAIL_ADDRESS][DOMAIN_NAME] My name is [PERSON_NAME] [DATE] 10:58" at bounding box center [154, 295] width 191 height 47
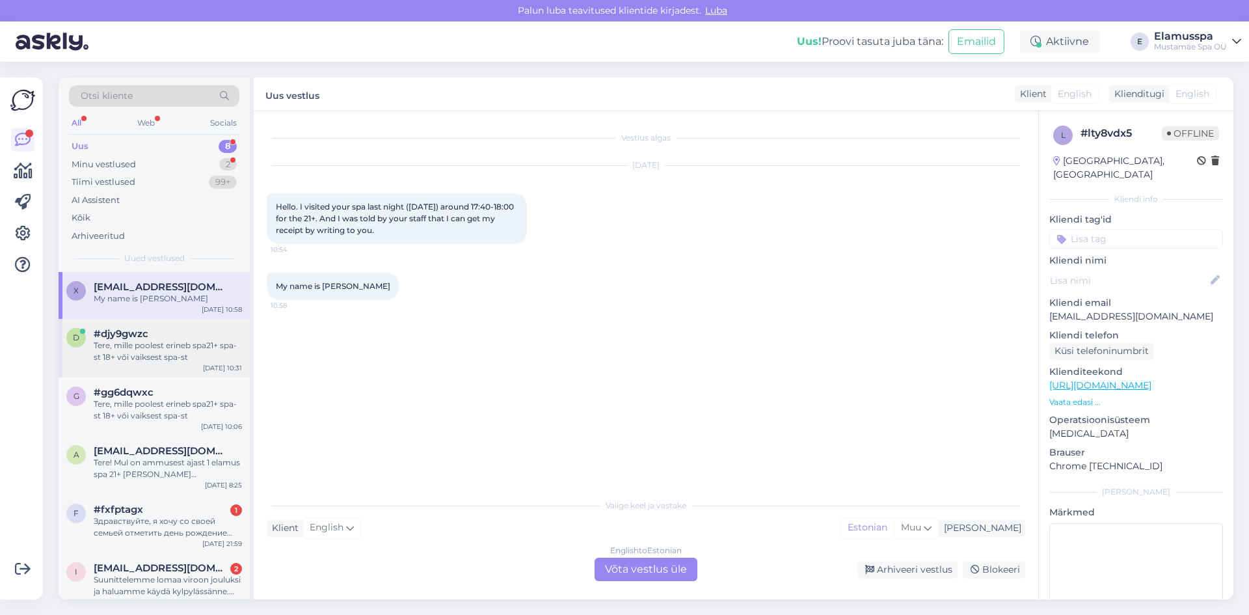
click at [157, 345] on div "Tere, mille poolest erineb spa21+ spa-st 18+ või vaiksest spa-st" at bounding box center [168, 351] width 148 height 23
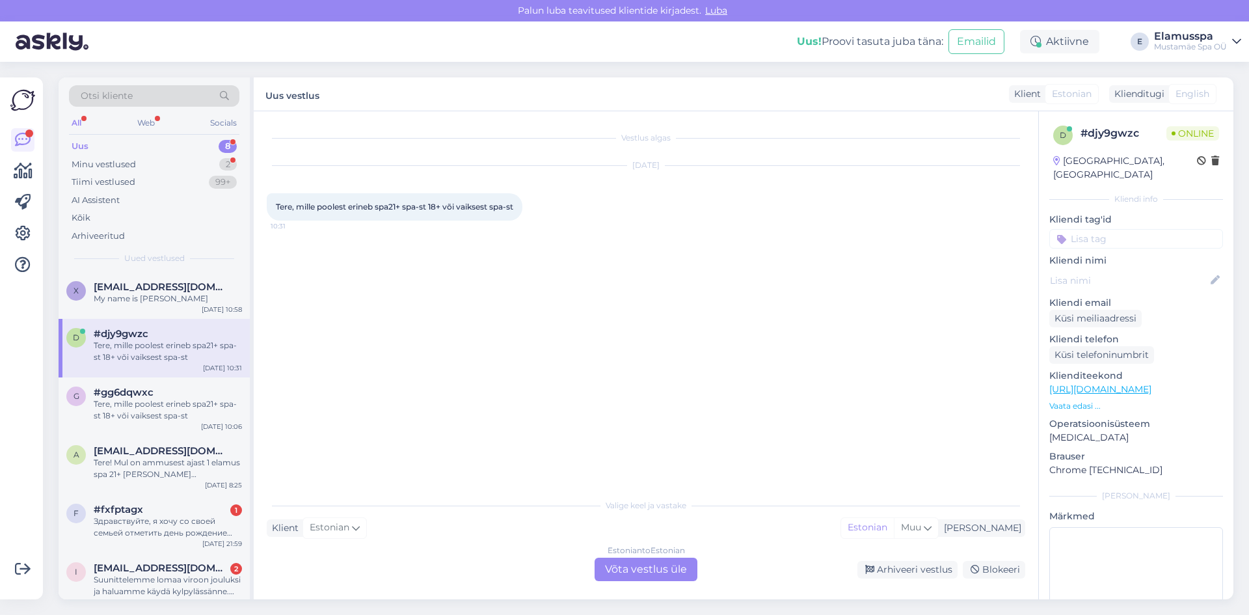
click at [661, 564] on div "Estonian to Estonian Võta vestlus üle" at bounding box center [646, 569] width 103 height 23
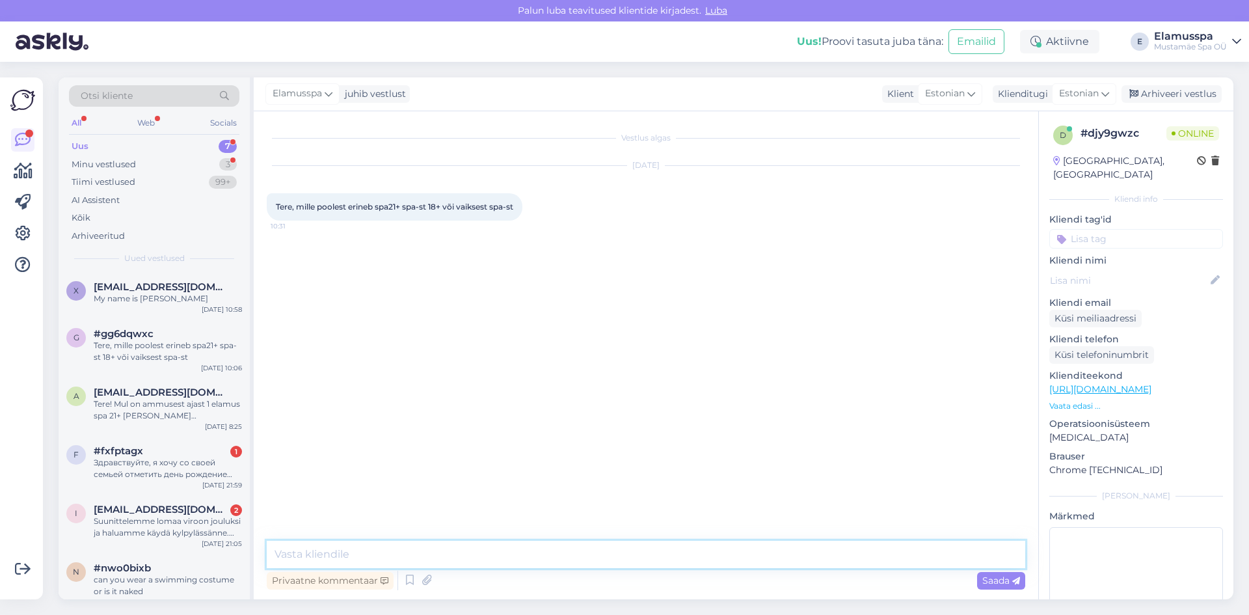
click at [655, 556] on textarea at bounding box center [646, 554] width 759 height 27
type textarea "Tere, spa21+ on täiskasvanutele, hinna sees on kas rätik, [PERSON_NAME] sissepä…"
click at [999, 576] on span "Saada" at bounding box center [1001, 580] width 38 height 12
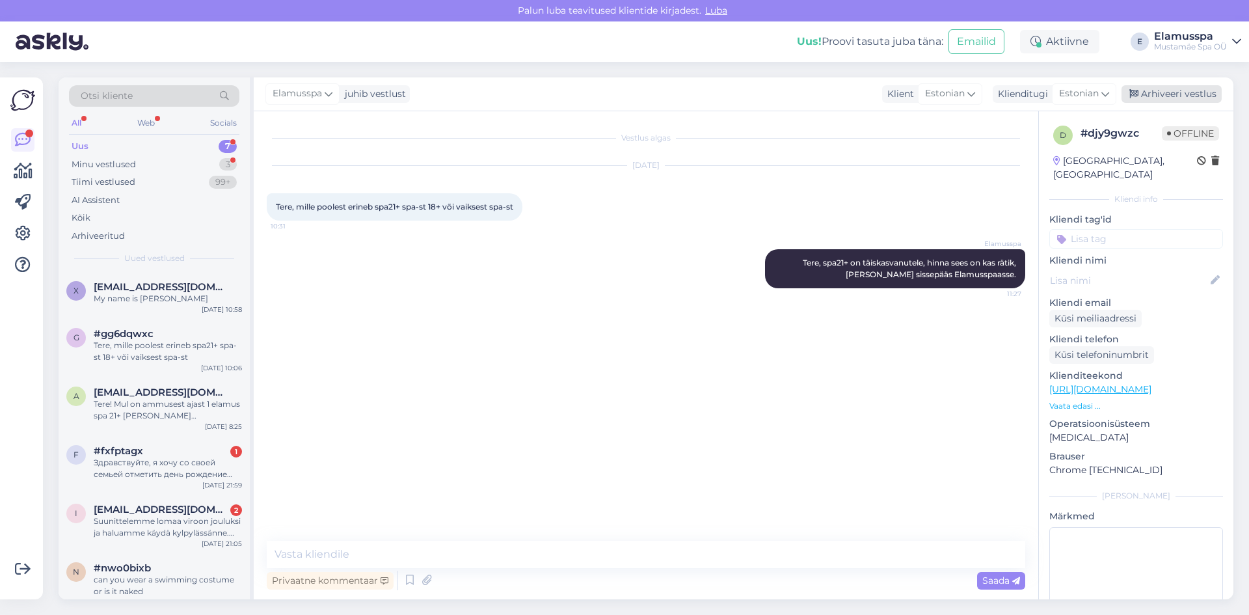
click at [1152, 102] on div "Arhiveeri vestlus" at bounding box center [1172, 94] width 100 height 18
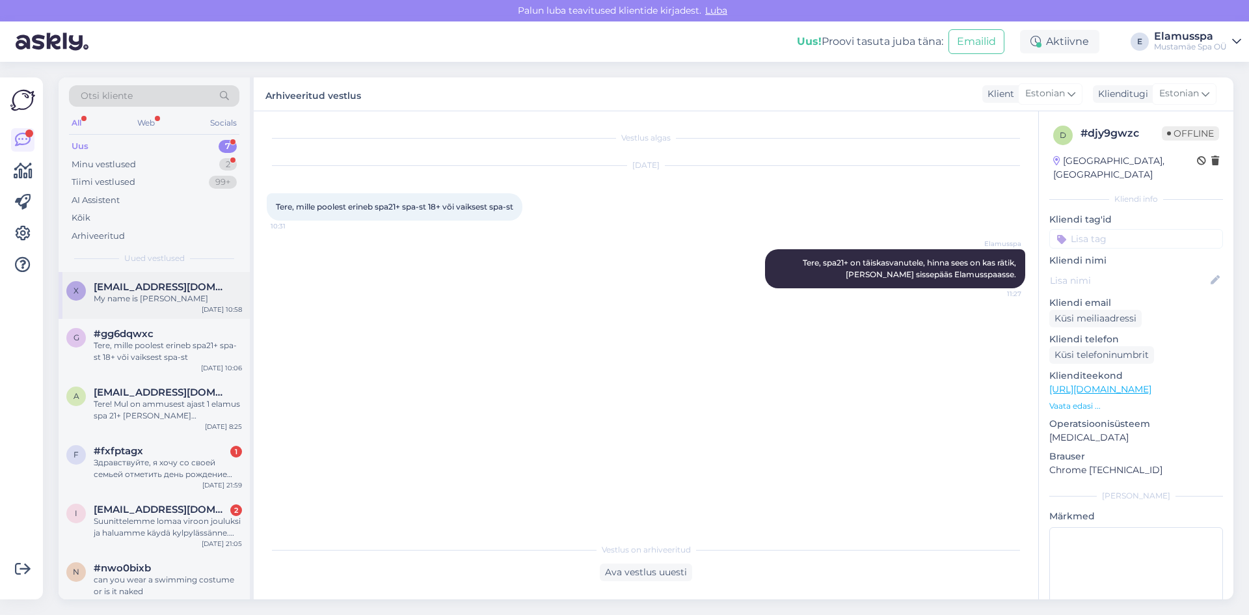
click at [161, 278] on div "x [EMAIL_ADDRESS][DOMAIN_NAME] My name is [PERSON_NAME] [DATE] 10:58" at bounding box center [154, 295] width 191 height 47
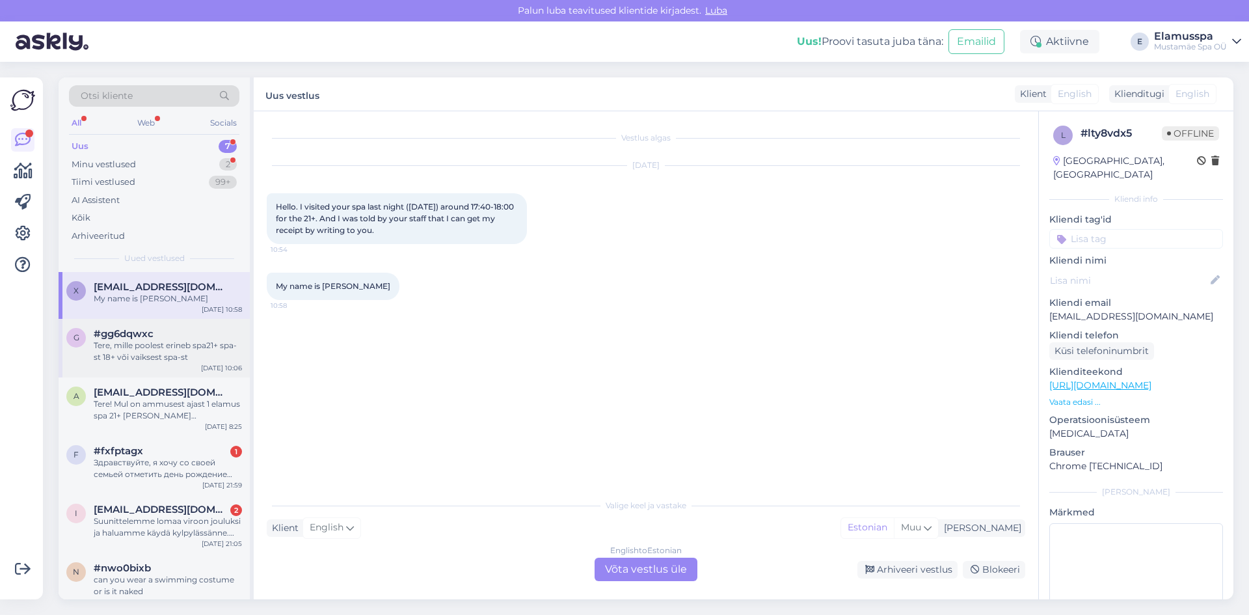
click at [177, 323] on div "g #gg6dqwxc Tere, mille poolest erineb spa21+ spa-st 18+ või vaiksest spa-st [D…" at bounding box center [154, 348] width 191 height 59
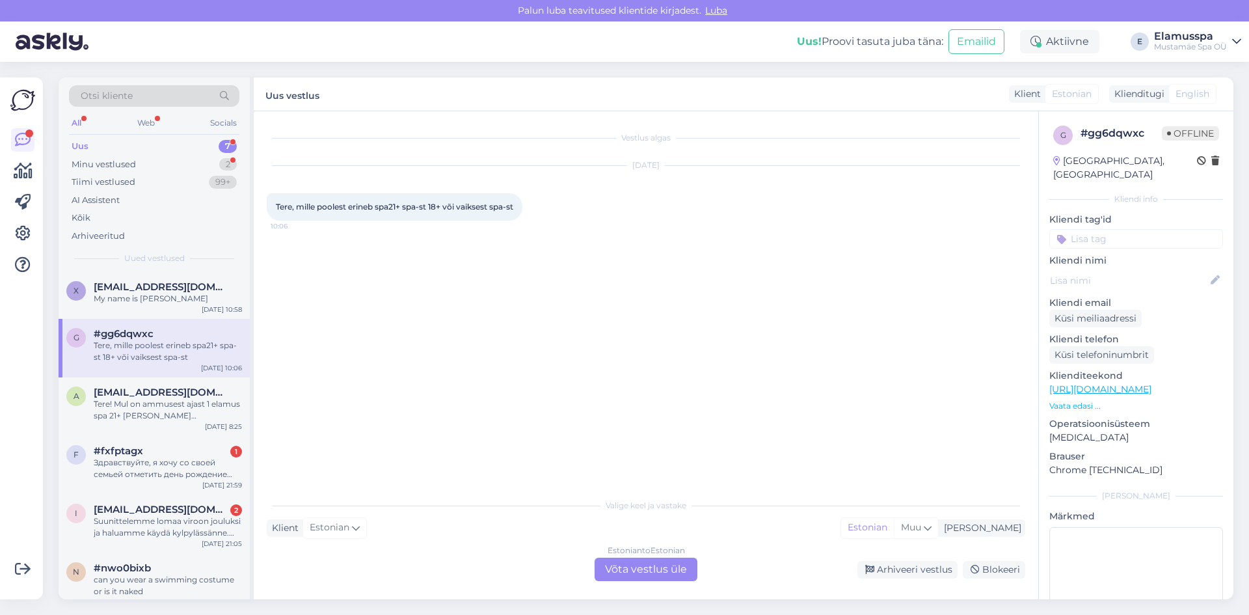
click at [662, 568] on div "Estonian to Estonian Võta vestlus üle" at bounding box center [646, 569] width 103 height 23
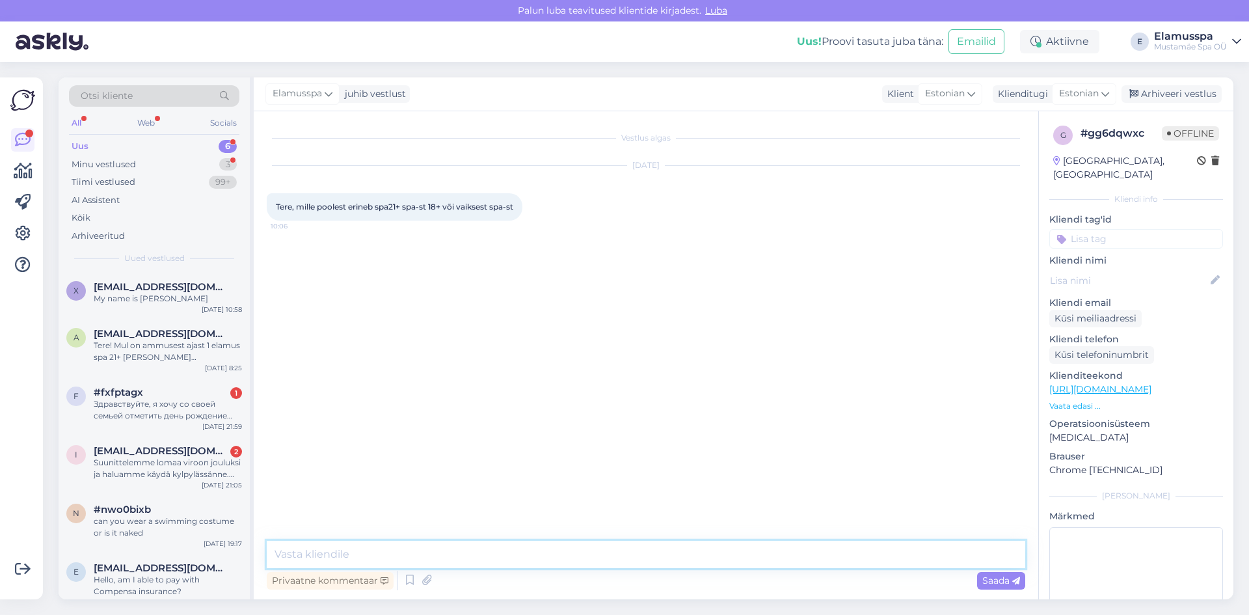
click at [623, 549] on textarea at bounding box center [646, 554] width 759 height 27
type textarea "Tere, Spa21+ on täiskasvanute spaa. Hinna ses on ka rätik [PERSON_NAME]. Samuti…"
click at [984, 573] on div "Saada" at bounding box center [1001, 581] width 48 height 18
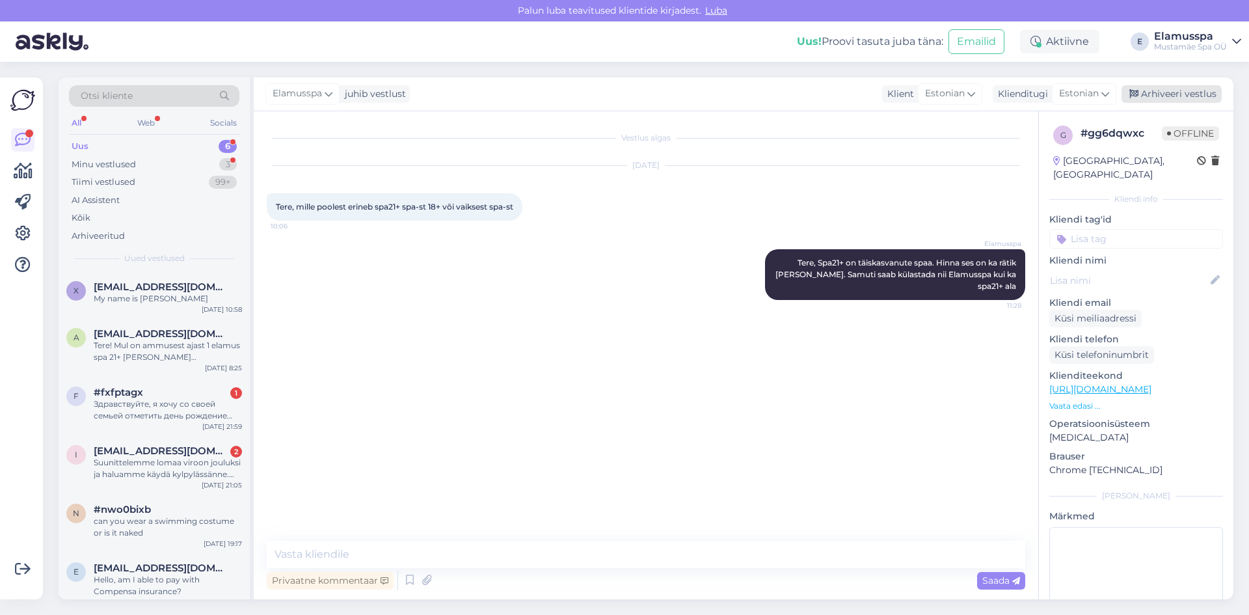
click at [1154, 94] on div "Arhiveeri vestlus" at bounding box center [1172, 94] width 100 height 18
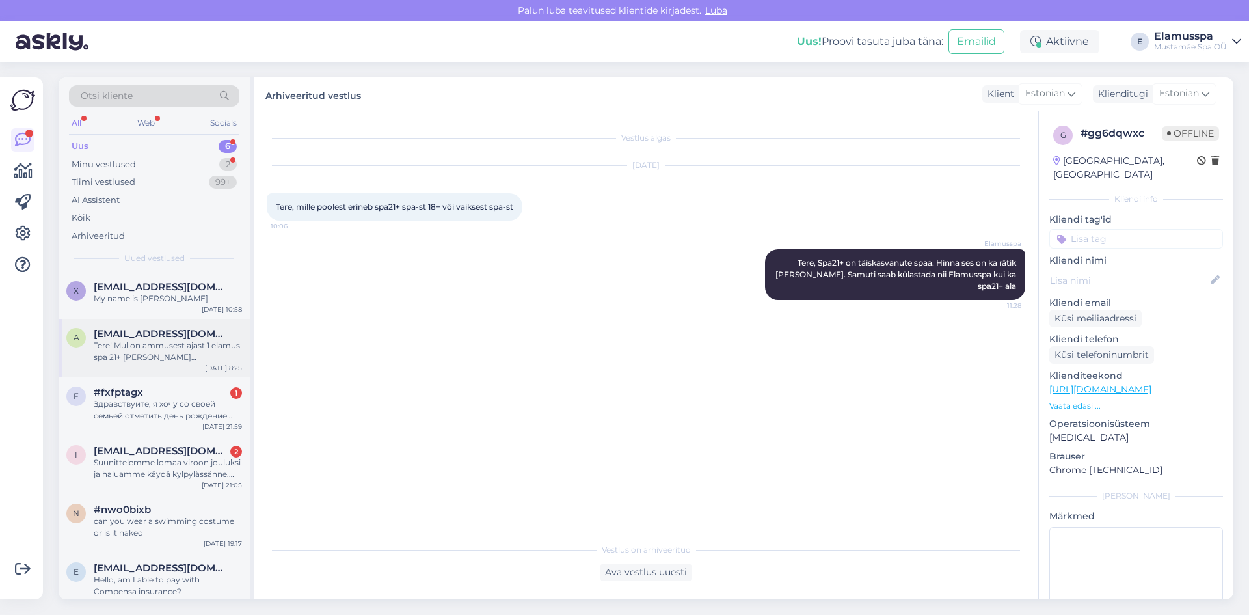
click at [177, 349] on div "Tere! Mul on ammusest ajast 1 elamus spa 21+ [PERSON_NAME] [DOMAIN_NAME] vauche…" at bounding box center [168, 351] width 148 height 23
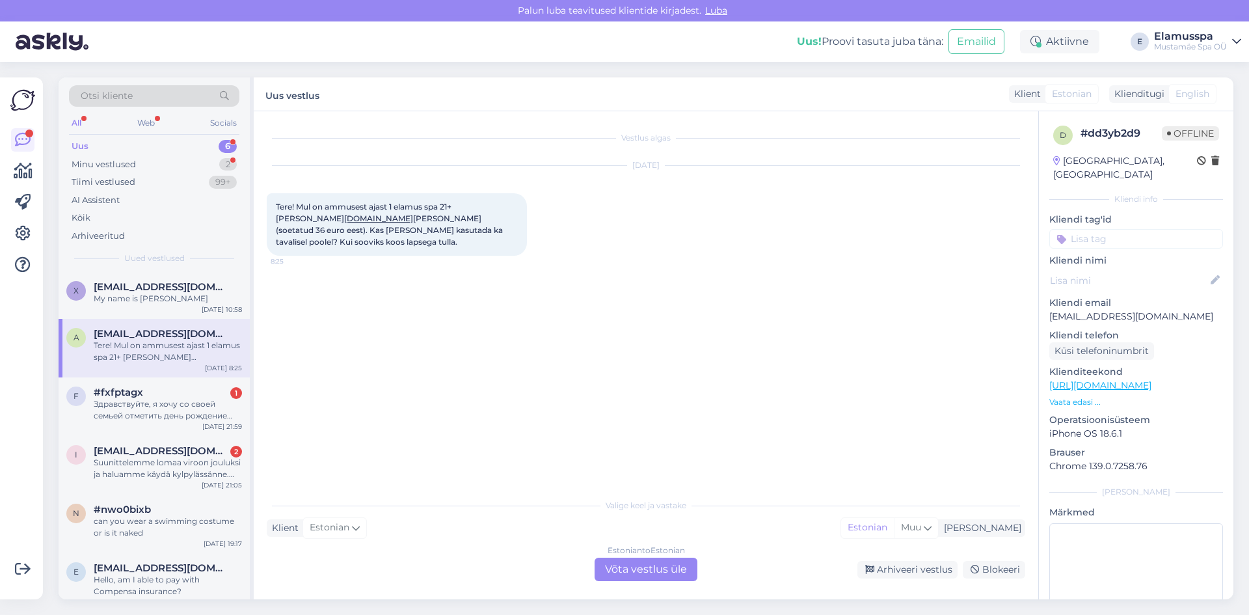
click at [661, 565] on div "Estonian to Estonian Võta vestlus üle" at bounding box center [646, 569] width 103 height 23
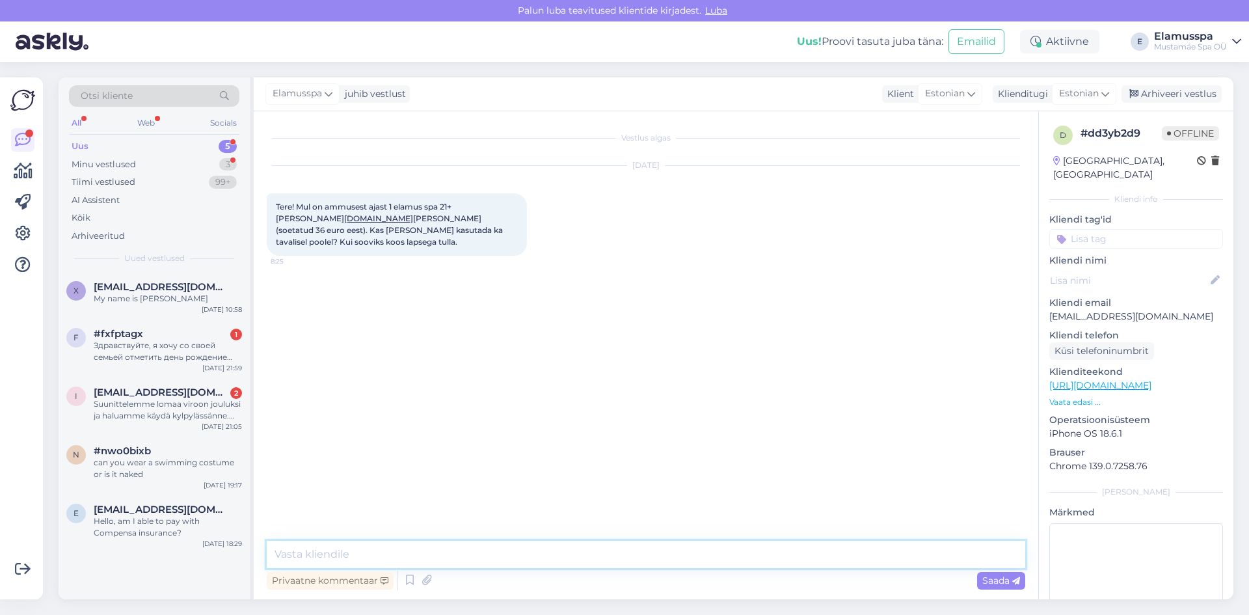
click at [612, 543] on textarea at bounding box center [646, 554] width 759 height 27
type textarea "Tere, seda saab kasutada ka tavalisel poolel."
click at [1003, 576] on span "Saada" at bounding box center [1001, 580] width 38 height 12
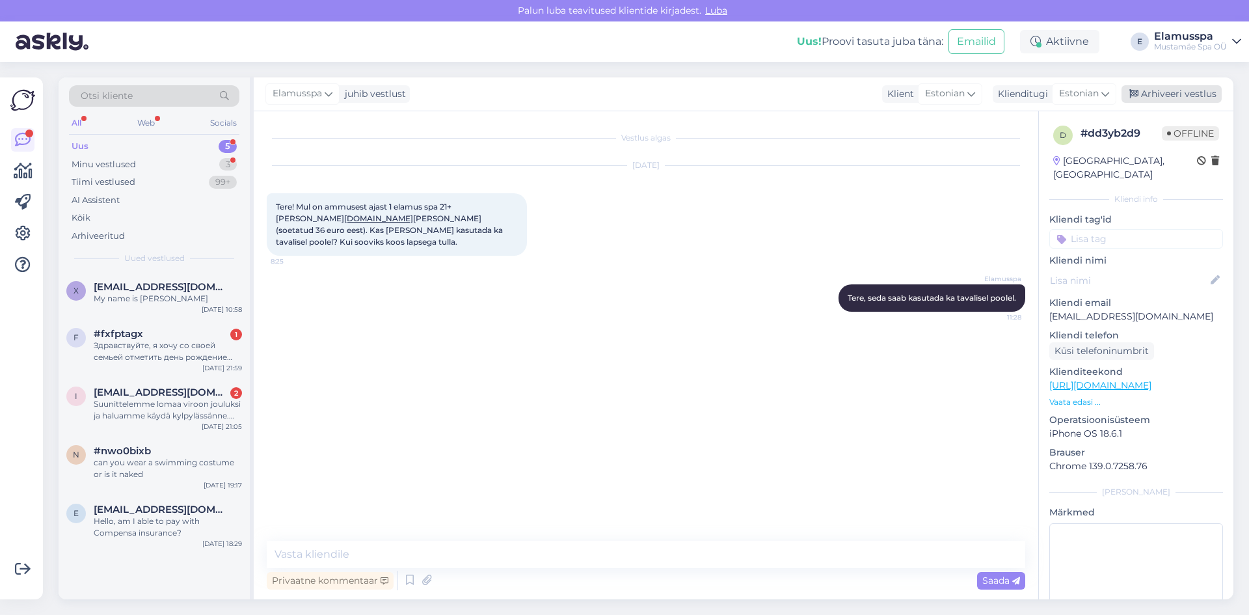
click at [1174, 98] on div "Arhiveeri vestlus" at bounding box center [1172, 94] width 100 height 18
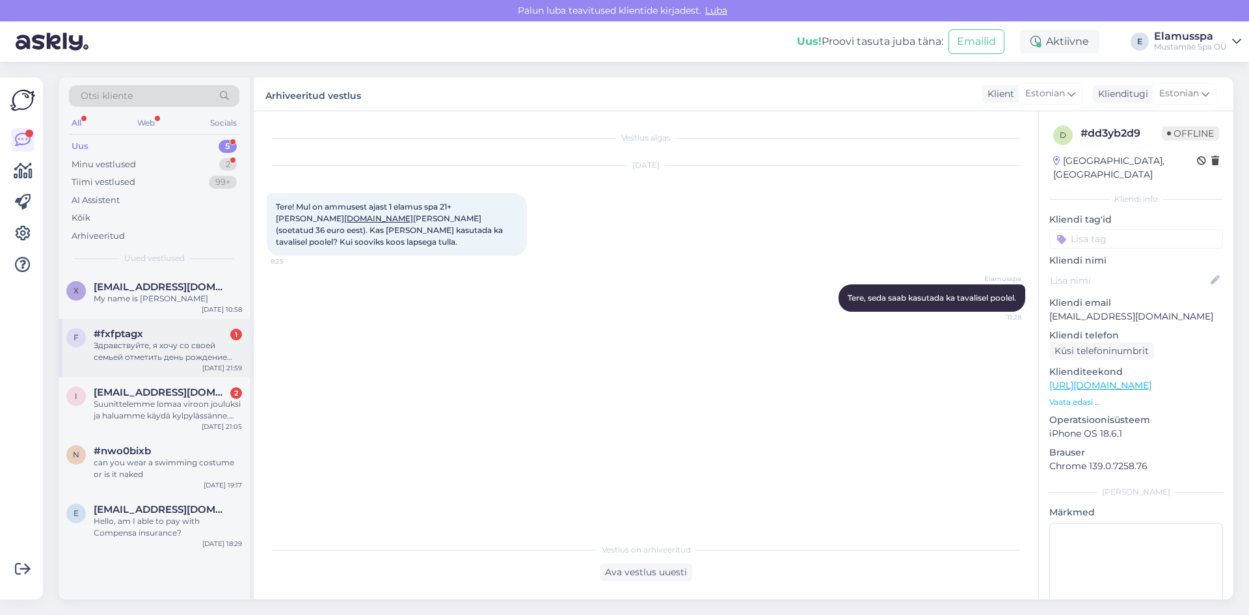
click at [184, 350] on div "Здравствуйте, я хочу со своей семьей отметить день рождение .подскажите сколько…" at bounding box center [168, 351] width 148 height 23
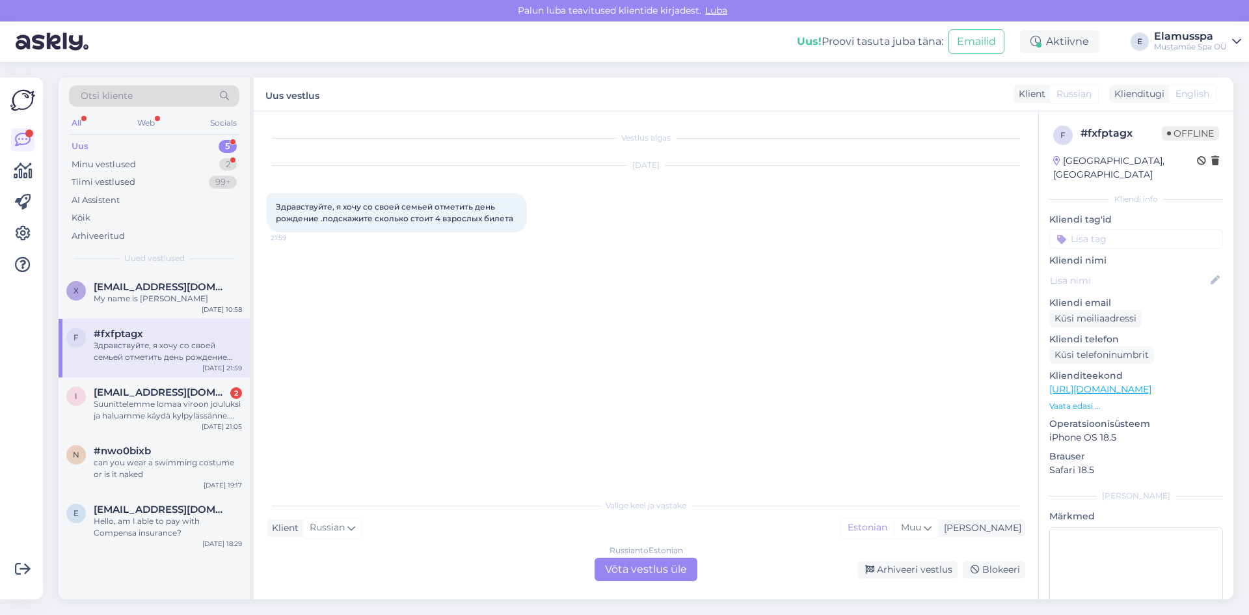
click at [656, 558] on div "Russian to Estonian Võta vestlus üle" at bounding box center [646, 569] width 103 height 23
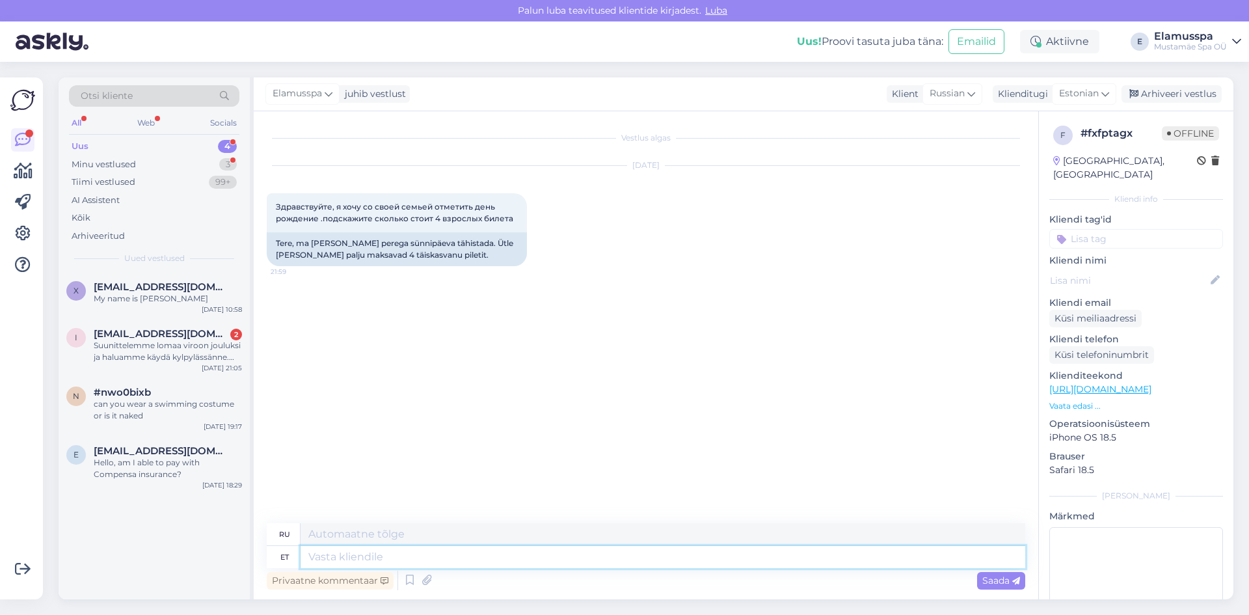
click at [660, 552] on textarea at bounding box center [663, 557] width 725 height 22
type textarea "Tere,"
type textarea "Привет,"
type textarea "Tere, meie h"
type textarea "Привет, мы"
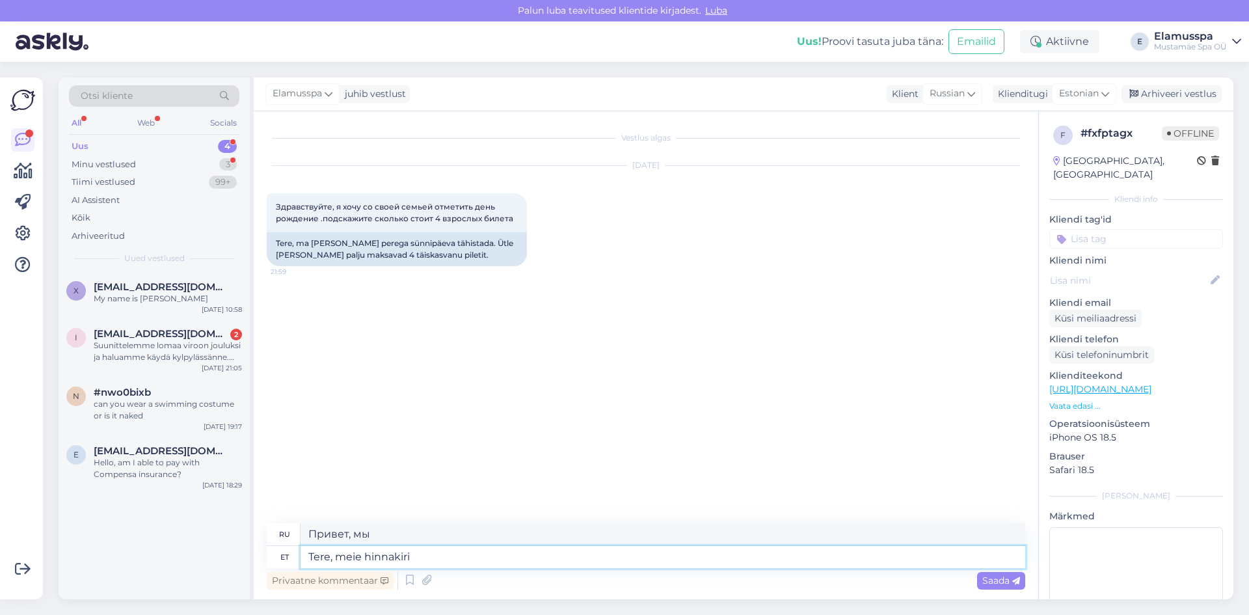
type textarea "Tere, meie hinnakiri o"
type textarea "Здравствуйте, наш прайс-лист"
type textarea "Tere, meie hinnakiri on siin"
type textarea "Здравствуйте, наш прайс-лист здесь."
paste textarea "[URL][DOMAIN_NAME]"
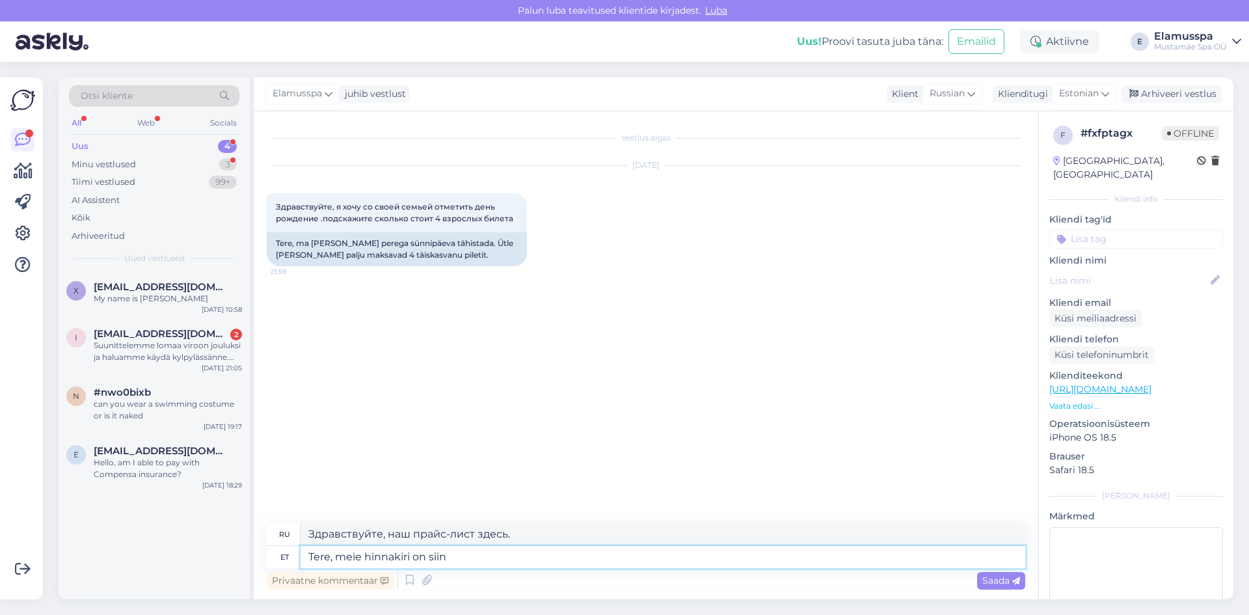
type textarea "Tere, meie hinnakiri on siin [URL][DOMAIN_NAME]"
type textarea "Здравствуйте, наш прайс-лист здесь [URL][DOMAIN_NAME]"
type textarea "Tere, meie hinnakiri on siin [URL][DOMAIN_NAME]"
click at [984, 583] on span "Saada" at bounding box center [1001, 580] width 38 height 12
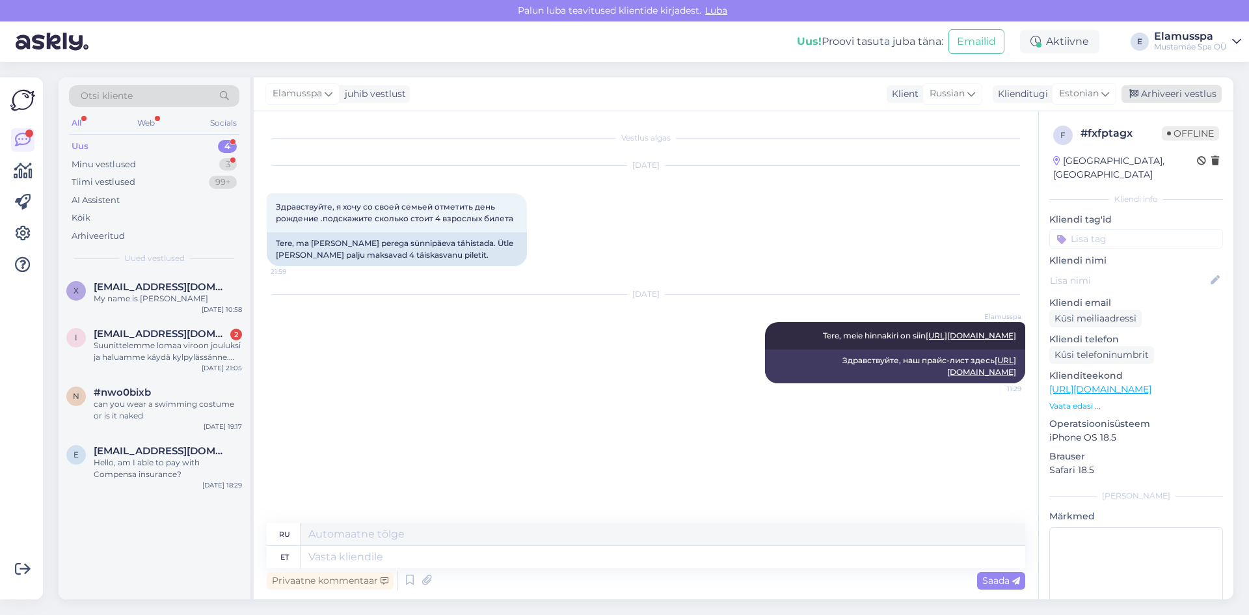
click at [1150, 90] on div "Arhiveeri vestlus" at bounding box center [1172, 94] width 100 height 18
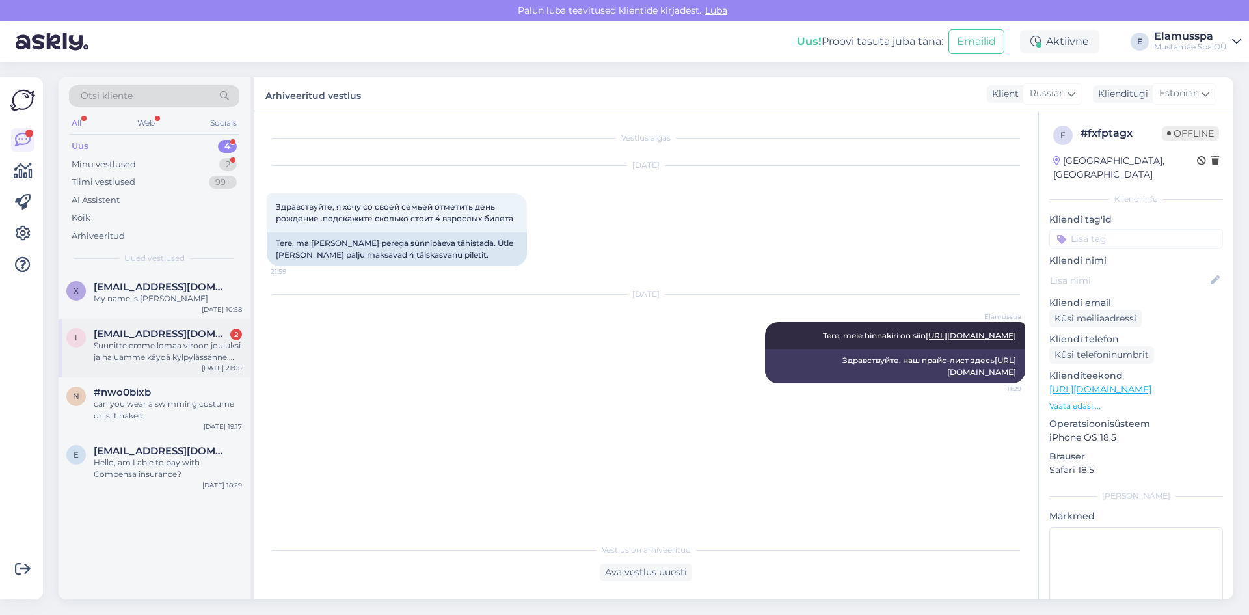
click at [157, 358] on div "Suunittelemme lomaa viroon jouluksi ja haluamme käydä kylpylässänne. Oletteko p…" at bounding box center [168, 351] width 148 height 23
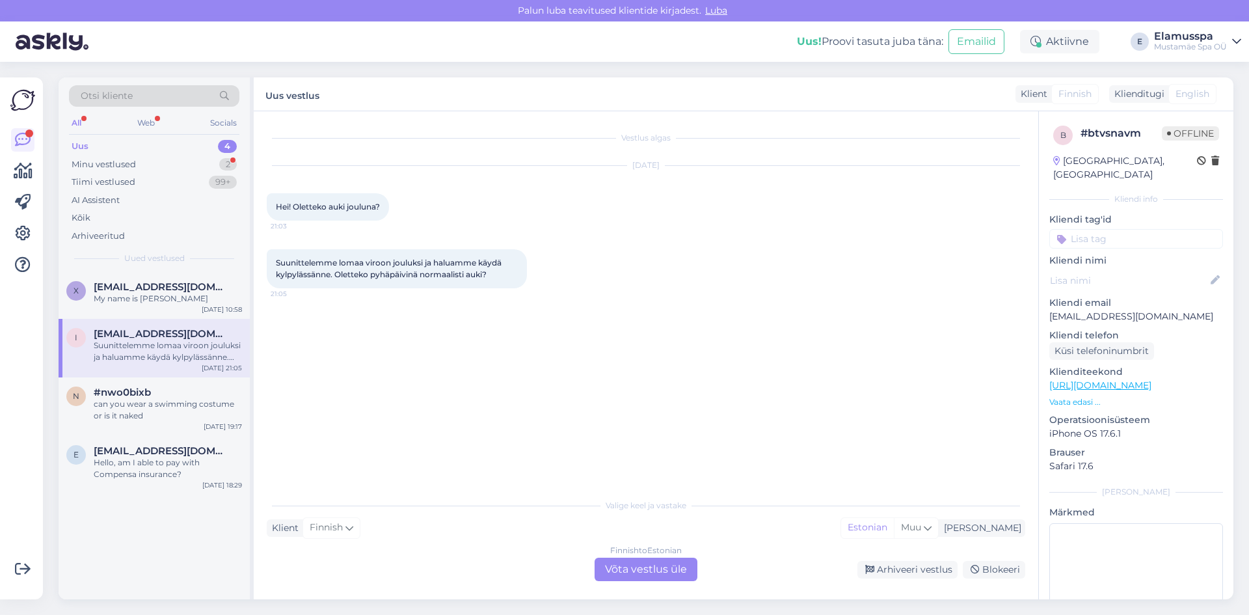
click at [640, 572] on div "Finnish to Estonian Võta vestlus üle" at bounding box center [646, 569] width 103 height 23
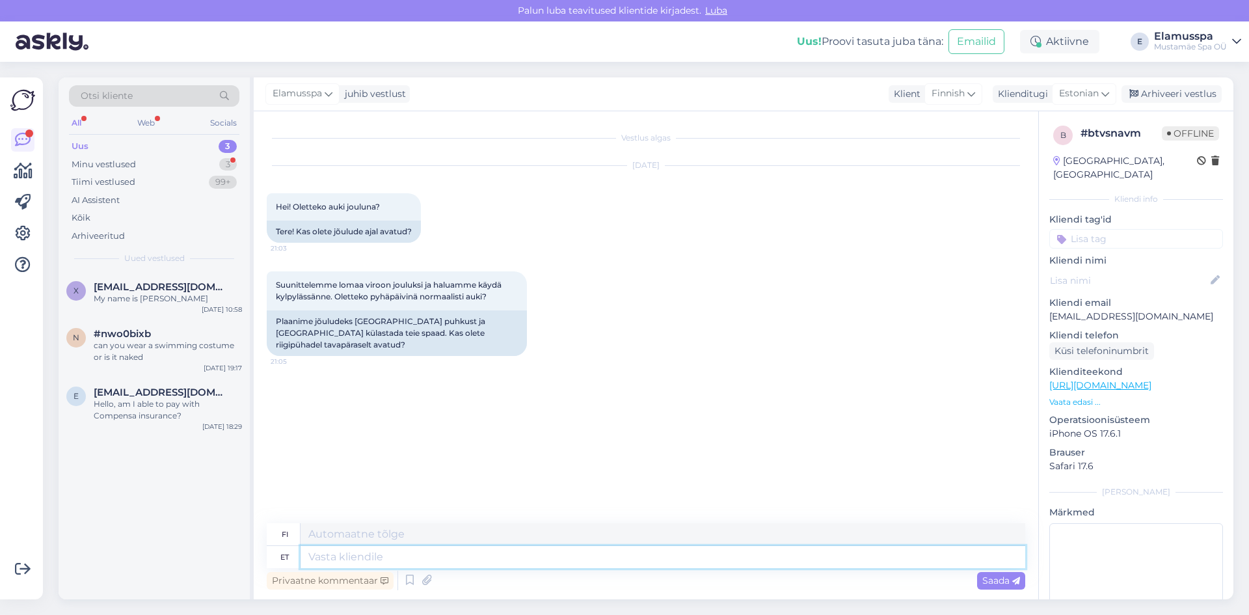
click at [523, 563] on textarea at bounding box center [663, 557] width 725 height 22
type textarea "Tere, o"
type textarea "Hei,"
type textarea "Tere, oleme k"
type textarea "Hei, me olemme"
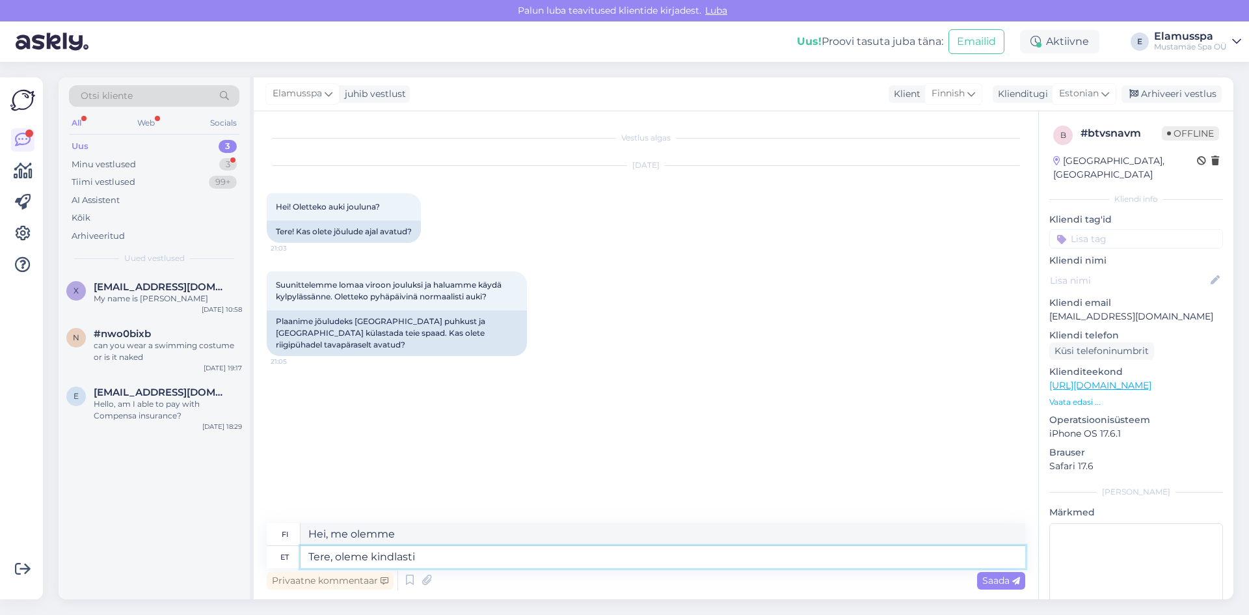
type textarea "Tere, oleme kindlasti"
type textarea "Hei, olemme varmoja."
type textarea "Tere, oleme kindlasti a"
type textarea "Hei, olemme varmoja."
type textarea "Tere, oleme kindlasti avatud"
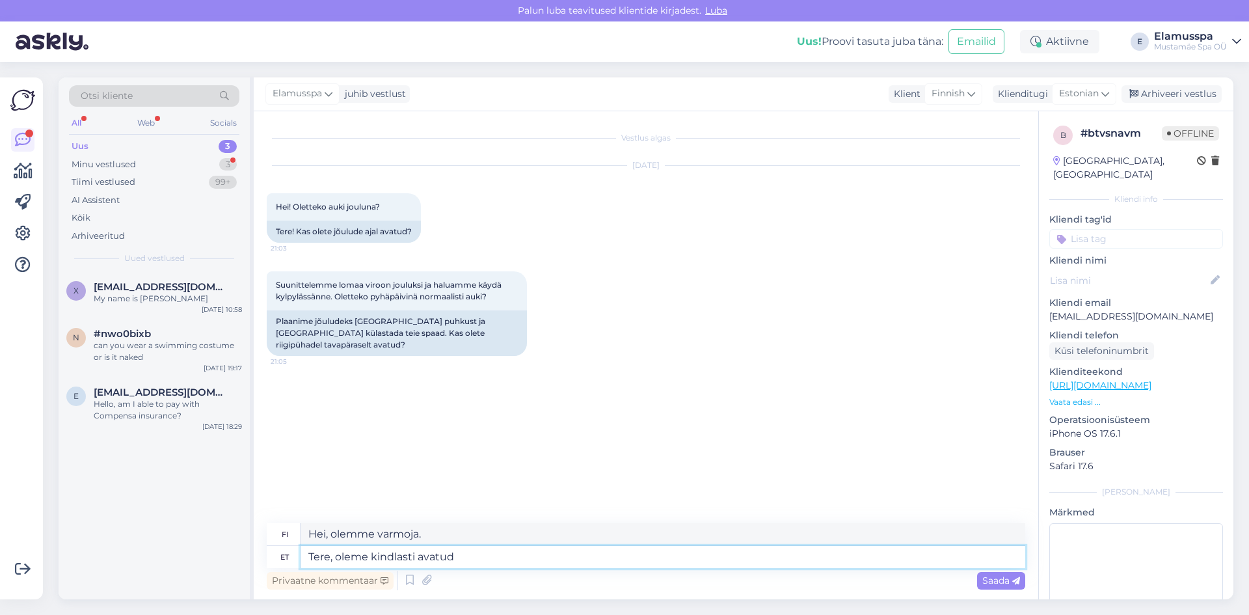
type textarea "Hei, olemme ehdottomasti auki."
type textarea "Tere, oleme kindlasti avatud jõuludel."
type textarea "Hei, olemme ehdottomasti avoinna jouluna."
type textarea "Tere, oleme kindlasti avatud jõuludel."
click at [1023, 576] on div "Saada" at bounding box center [1001, 581] width 48 height 18
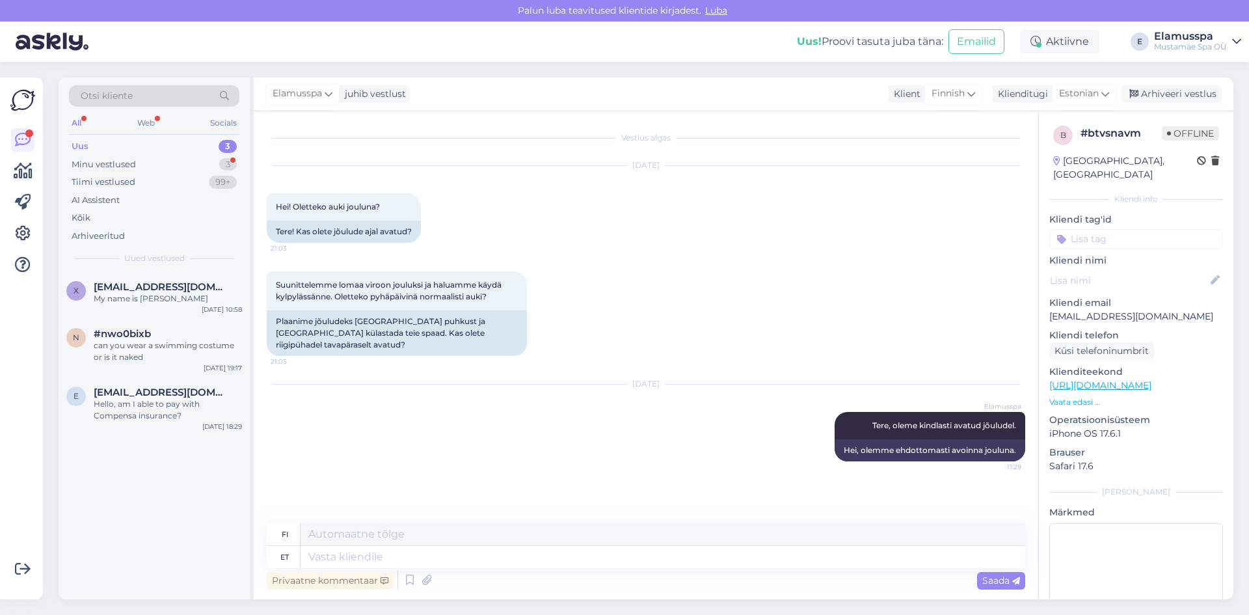
drag, startPoint x: 1146, startPoint y: 94, endPoint x: 1027, endPoint y: 141, distance: 128.3
click at [1146, 94] on div "Arhiveeri vestlus" at bounding box center [1172, 94] width 100 height 18
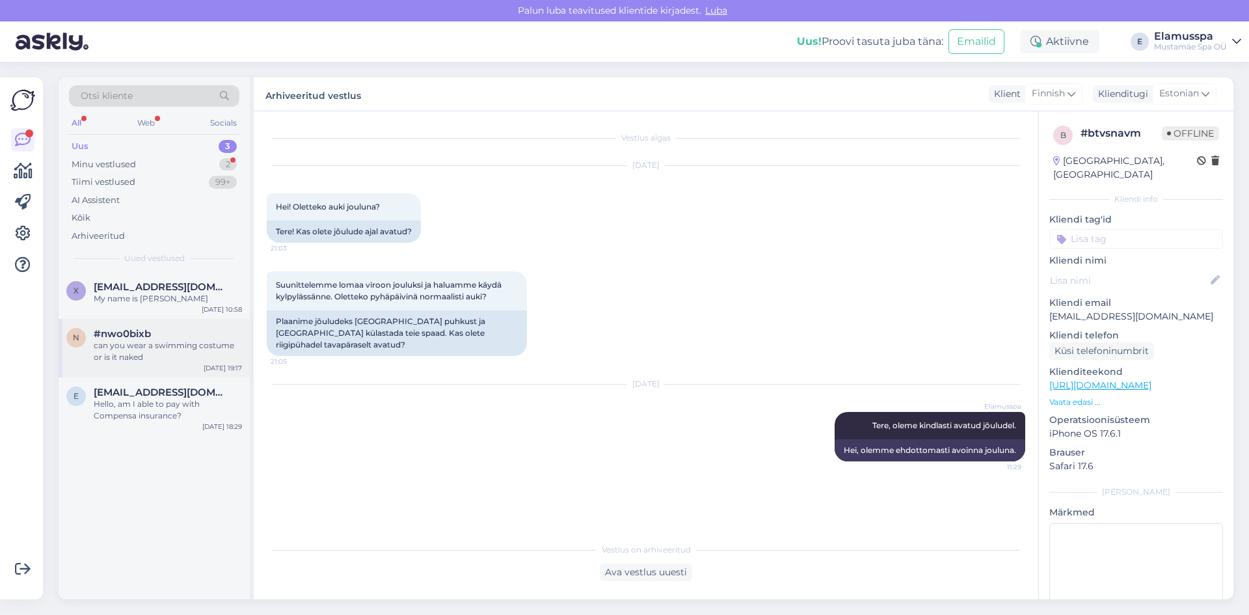
click at [133, 343] on div "can you wear a swimming costume or is it naked" at bounding box center [168, 351] width 148 height 23
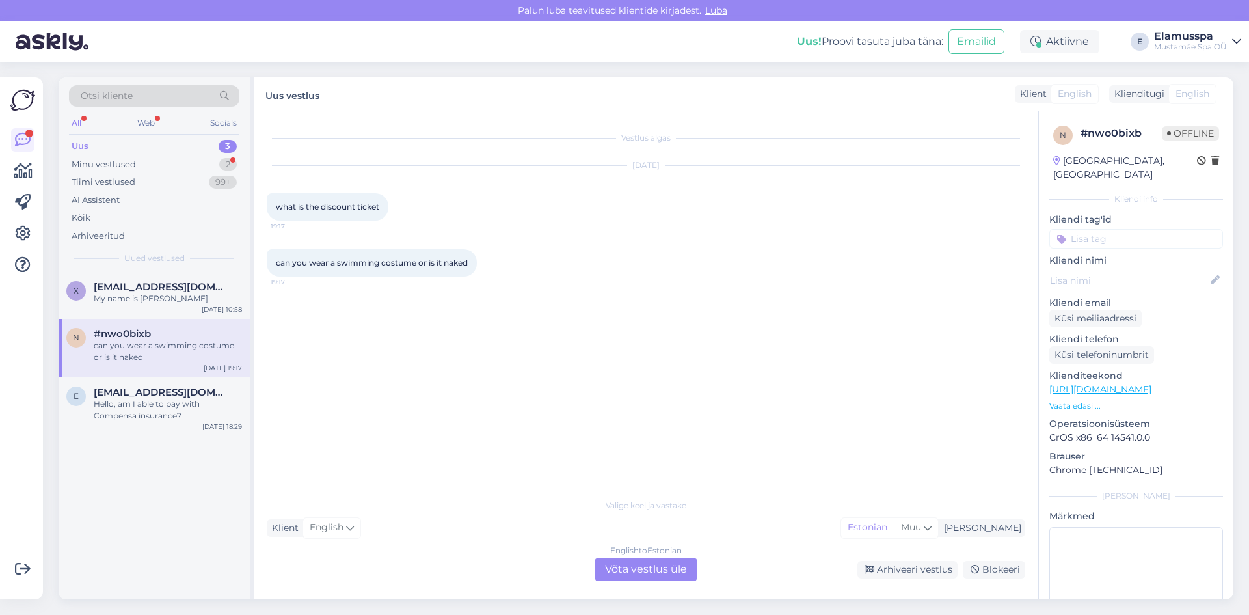
click at [669, 557] on div "Valige [PERSON_NAME] vastake Klient English Mina Estonian Muu English to Estoni…" at bounding box center [646, 536] width 759 height 89
click at [662, 570] on div "English to Estonian Võta vestlus üle" at bounding box center [646, 569] width 103 height 23
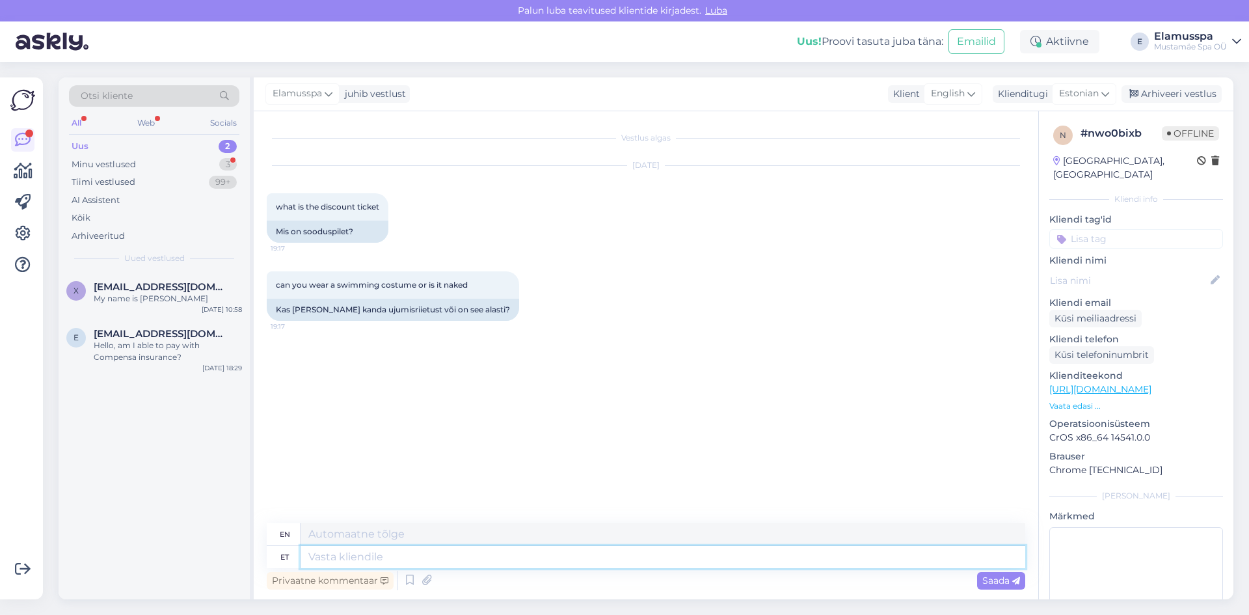
click at [494, 557] on textarea at bounding box center [663, 557] width 725 height 22
type textarea "Tere"
type textarea "Hello"
type textarea "Tere, m"
type textarea "Hello,"
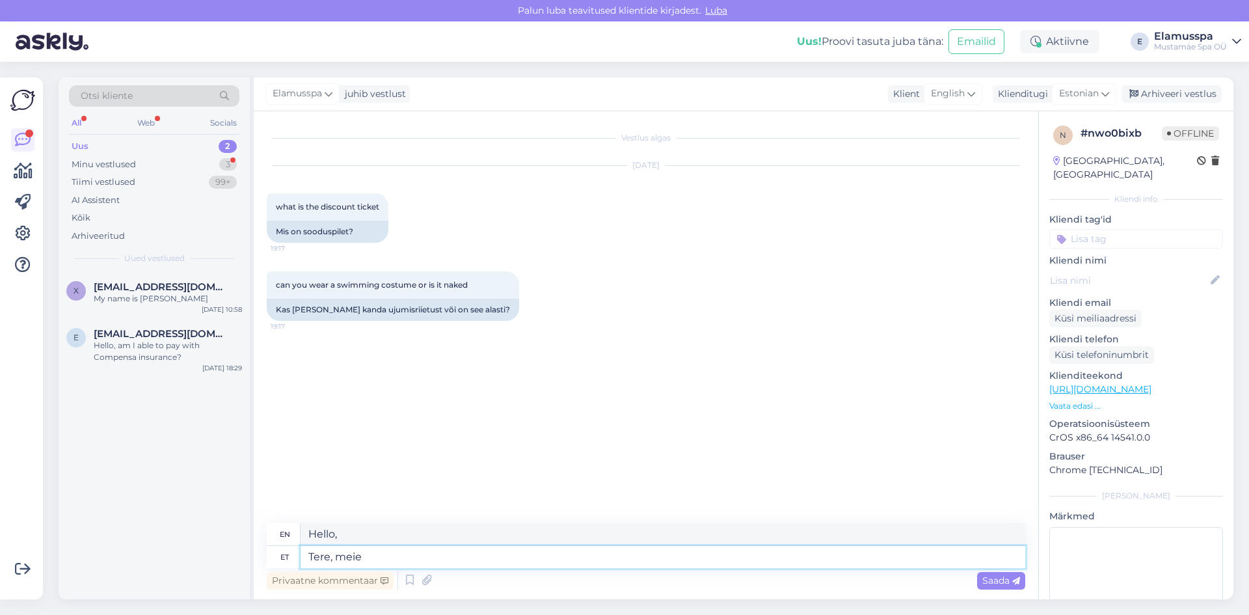
type textarea "Tere, meie"
type textarea "Hello, we"
type textarea "Tere, meie spaas"
type textarea "Hello, our spa"
type textarea "Tere, meie spaas on k"
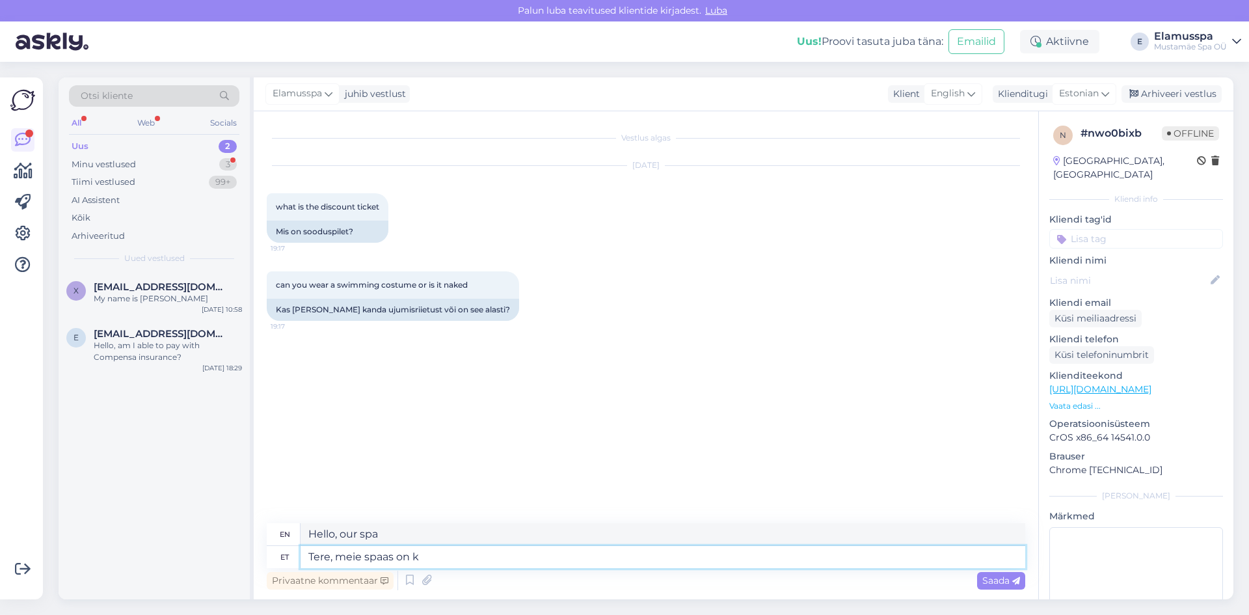
type textarea "Hello, our spa has"
type textarea "Tere, meie spaas on kohustuslik"
type textarea "Hello, our spa has a mandatory"
type textarea "Tere, meie spaas on kohustuslik u"
type textarea "Hello, it is mandatory in our spa"
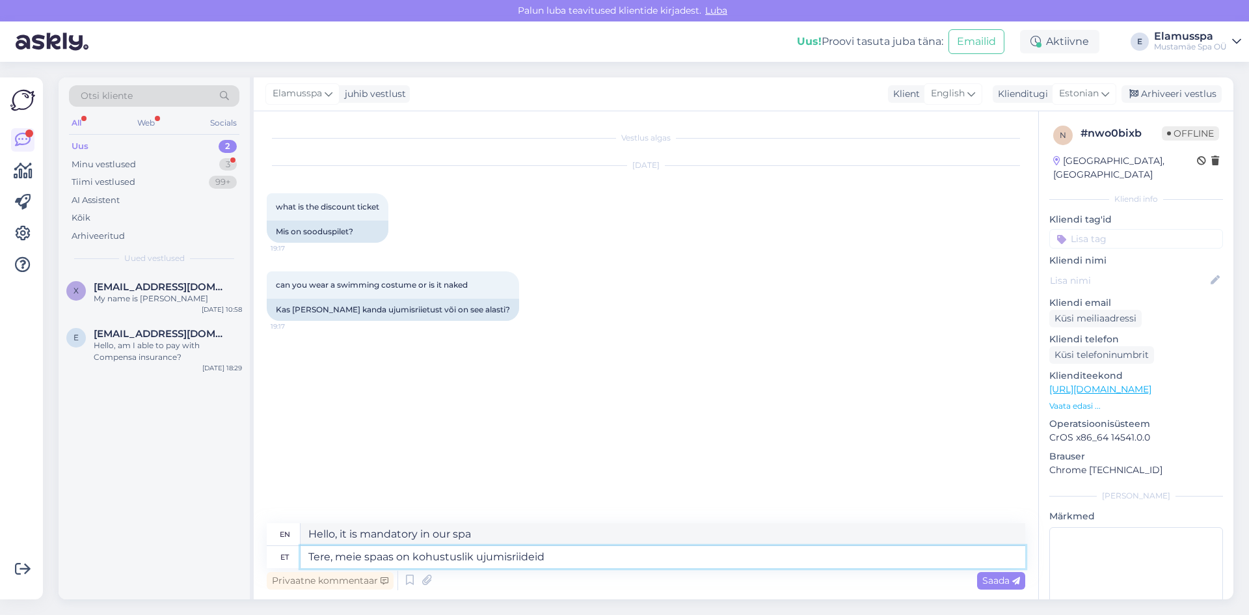
type textarea "Tere, meie spaas on kohustuslik ujumisriideid"
type textarea "Hello, swimwear is mandatory in our spa."
type textarea "Tere, meie spaas on kohustuslik ujumisriideid kanda."
type textarea "Hello, it is mandatory to wear swimwear in our spa."
type textarea "Tere, meie spaas on kohustuslik ujumisriideid kanda. Meie"
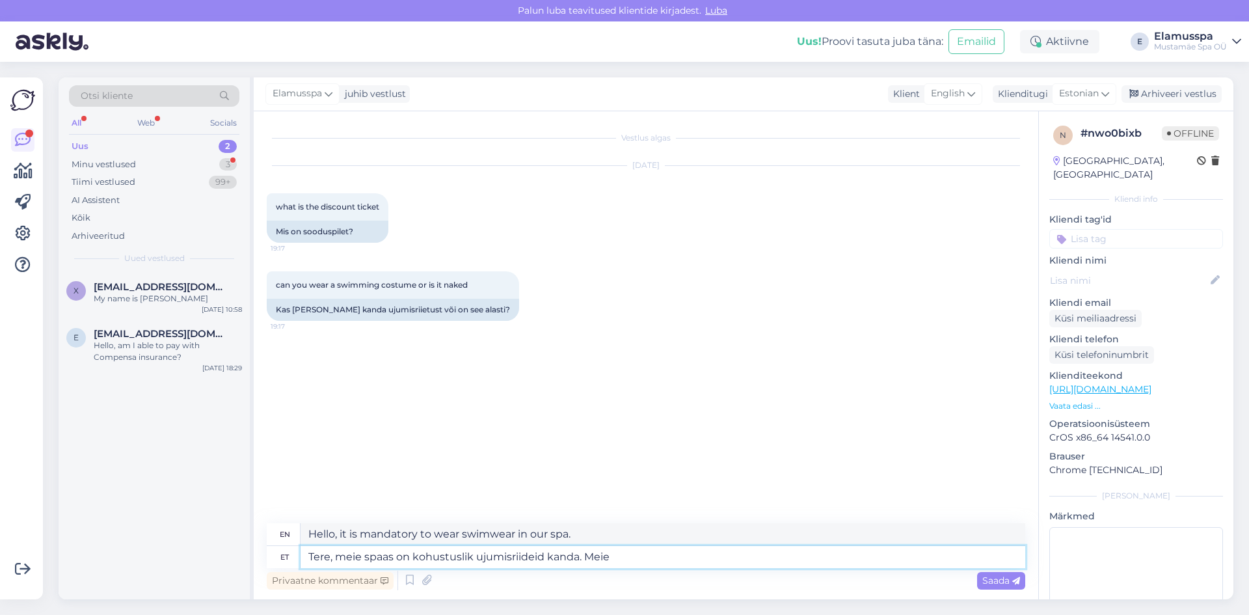
type textarea "Hello, it is mandatory to wear swimwear in our spa. We"
type textarea "Tere, meie spaas on kohustuslik ujumisriideid kanda. Meie hinnakiri"
type textarea "Hello, it is mandatory to wear swimwear in our spa. Our price list"
type textarea "Tere, meie spaas on kohustuslik ujumisriideid kanda. Meie hinnakiri on s"
type textarea "Hello, it is mandatory to wear swimwear in our spa. Our price list is"
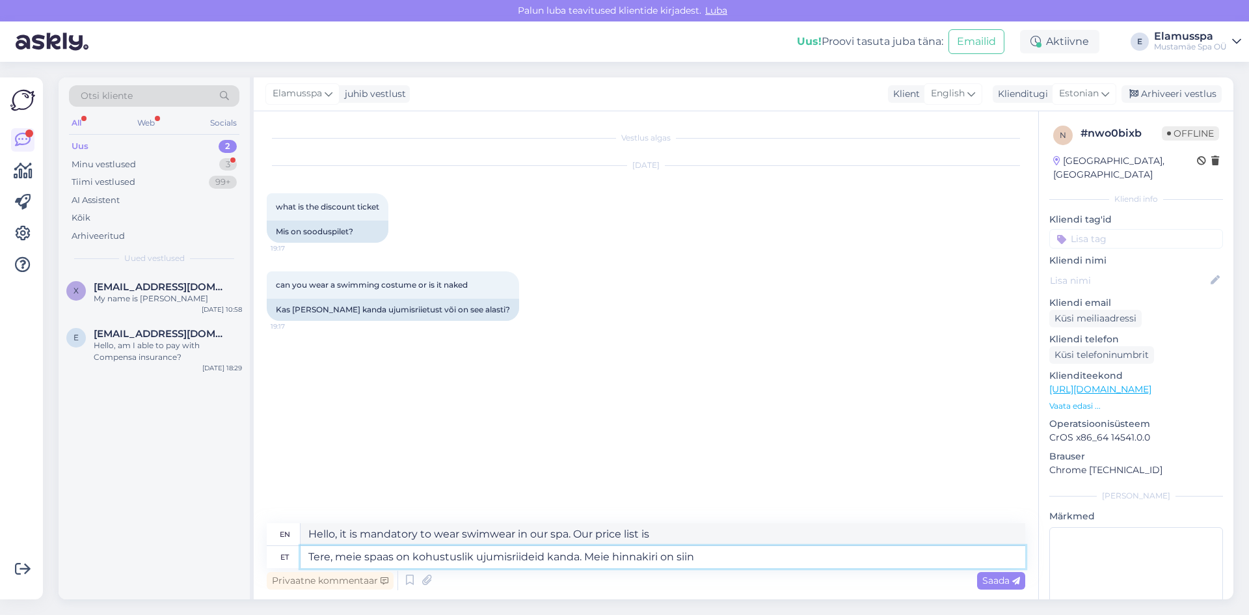
type textarea "Tere, meie spaas on kohustuslik ujumisriideid kanda. Meie hinnakiri on siin"
type textarea "Hello, it is mandatory to wear swimwear in our spa. Our price list is here"
paste textarea "[URL][DOMAIN_NAME]"
type textarea "Tere, meie spaas on kohustuslik ujumisriideid kanda. Meie hinnakiri on siin [UR…"
type textarea "Hello, it is mandatory to wear swimwear in our spa. Our price list is here [URL…"
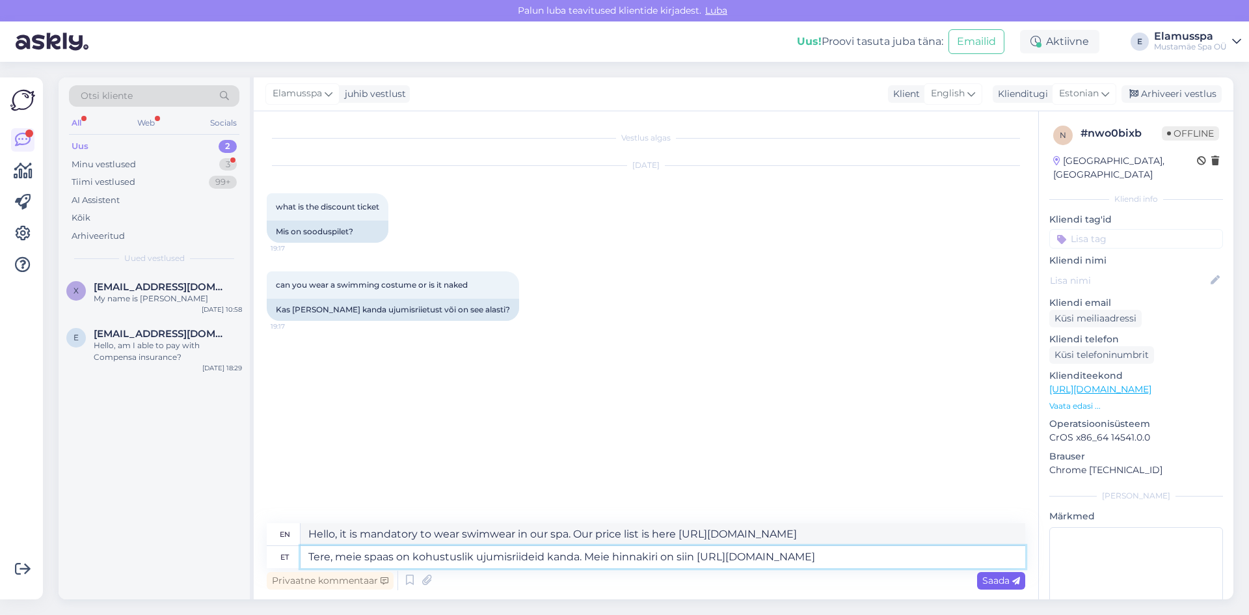
type textarea "Tere, meie spaas on kohustuslik ujumisriideid kanda. Meie hinnakiri on siin [UR…"
click at [993, 583] on span "Saada" at bounding box center [1001, 580] width 38 height 12
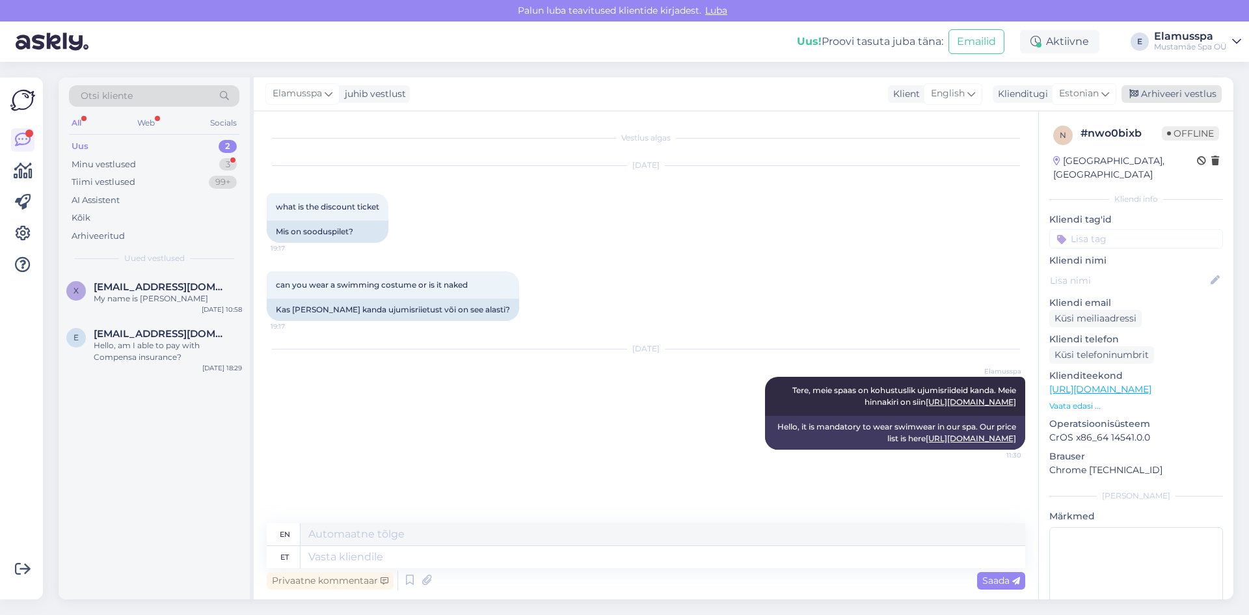
click at [1148, 99] on div "Arhiveeri vestlus" at bounding box center [1172, 94] width 100 height 18
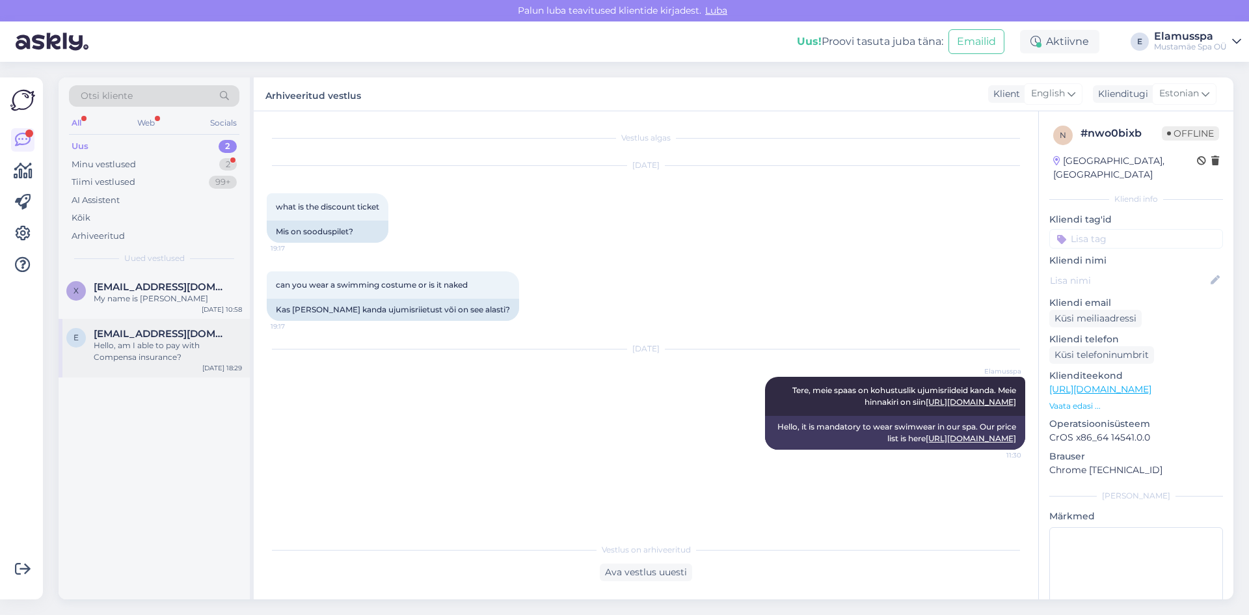
click at [150, 360] on div "Hello, am I able to pay with Compensa insurance?" at bounding box center [168, 351] width 148 height 23
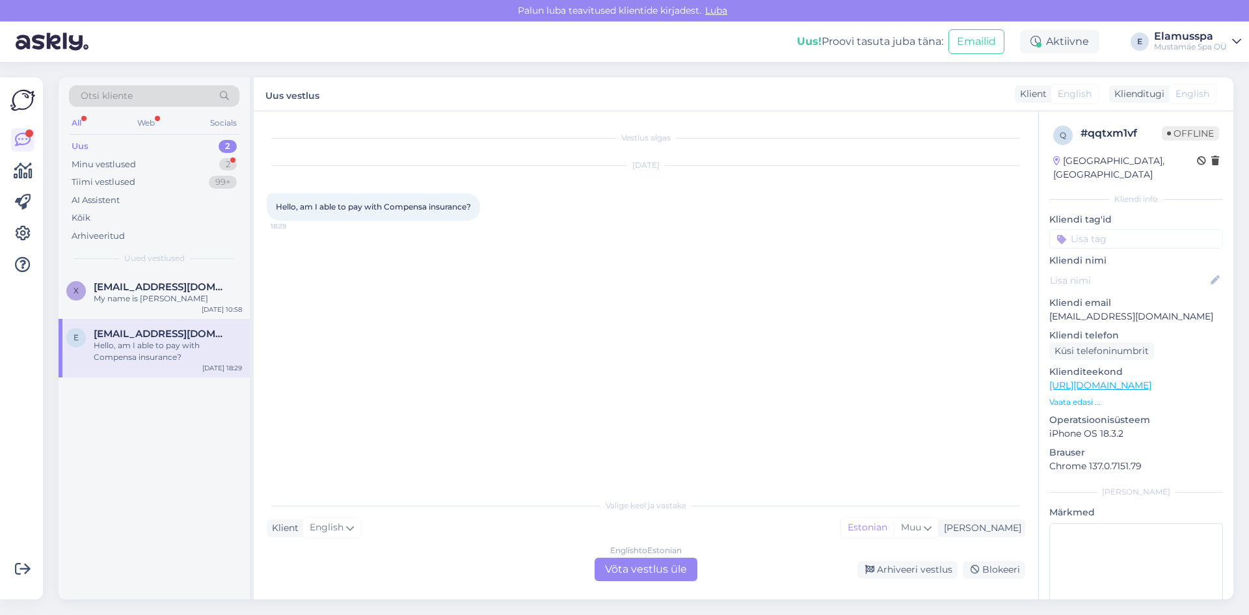
click at [685, 569] on div "English to Estonian Võta vestlus üle" at bounding box center [646, 569] width 103 height 23
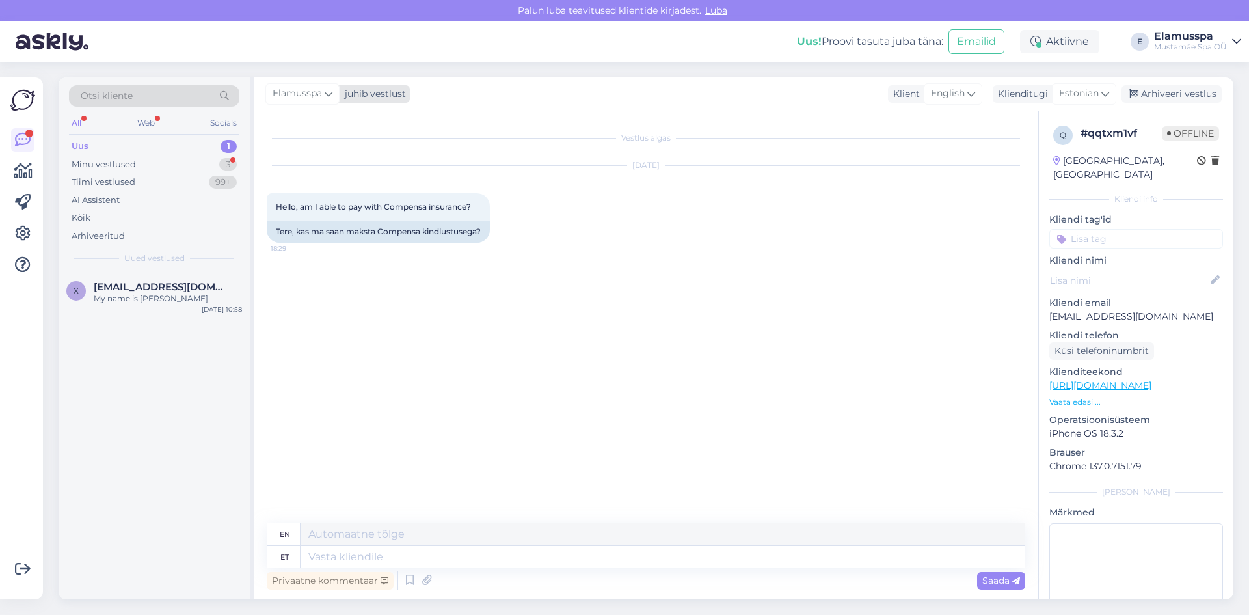
click at [322, 95] on span "Elamusspa" at bounding box center [297, 94] width 49 height 14
click at [349, 180] on div "[PERSON_NAME]" at bounding box center [338, 184] width 112 height 16
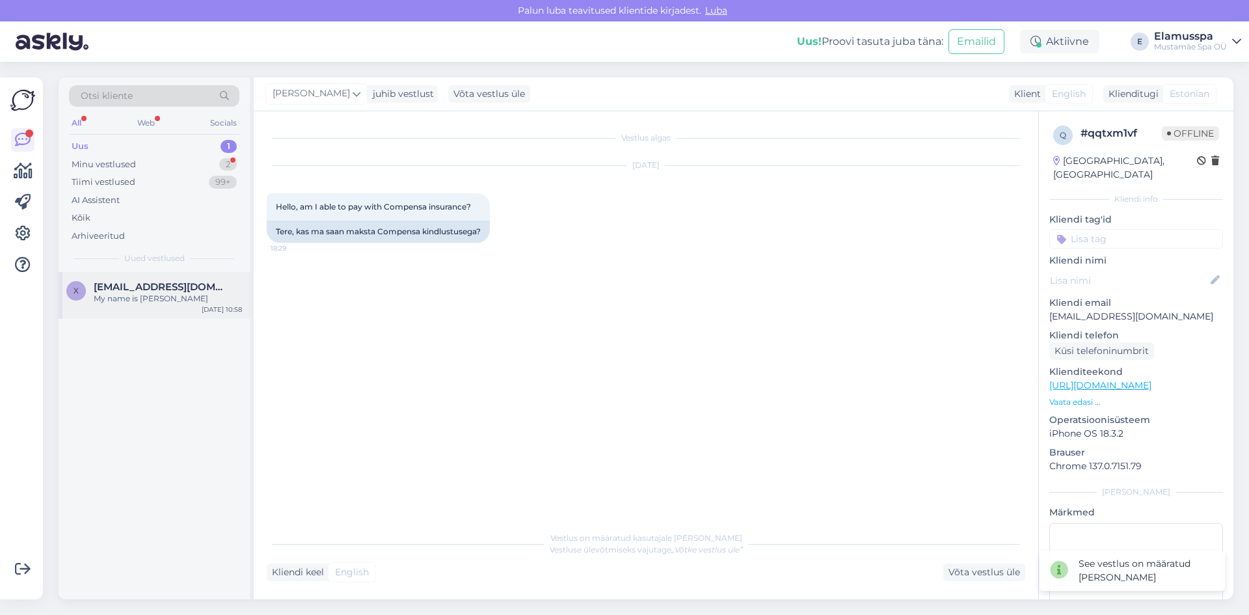
click at [177, 300] on div "My name is [PERSON_NAME]" at bounding box center [168, 299] width 148 height 12
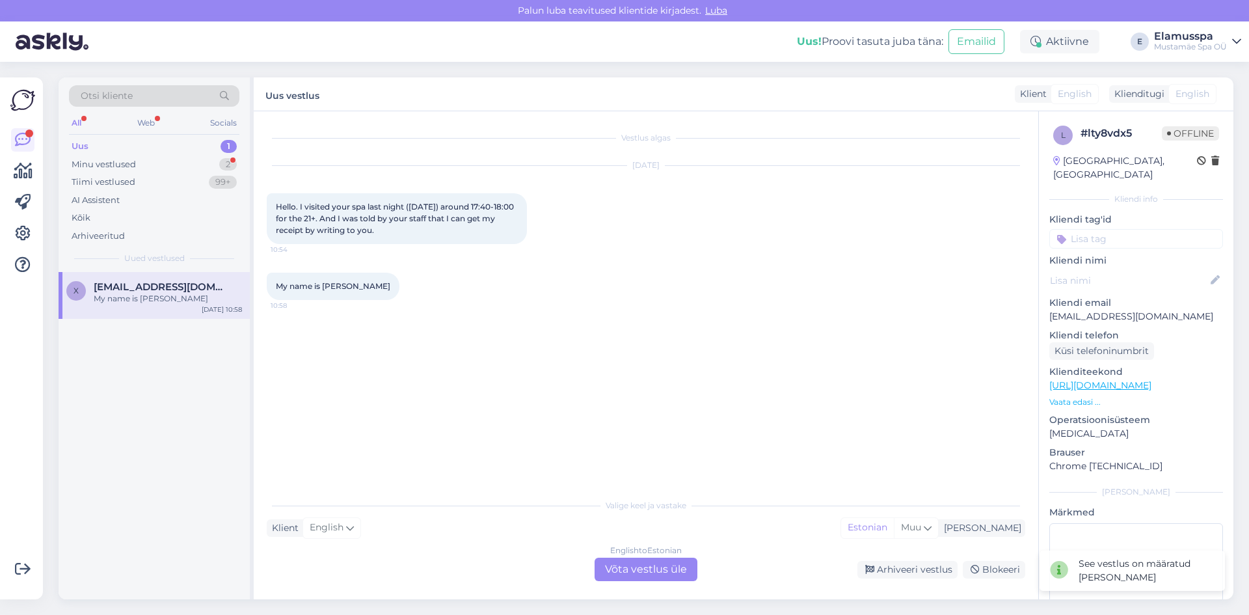
click at [217, 381] on div "x [EMAIL_ADDRESS][DOMAIN_NAME] My name is [PERSON_NAME] [DATE] 10:58" at bounding box center [154, 435] width 191 height 327
